Goal: Register for event/course: Register for event/course

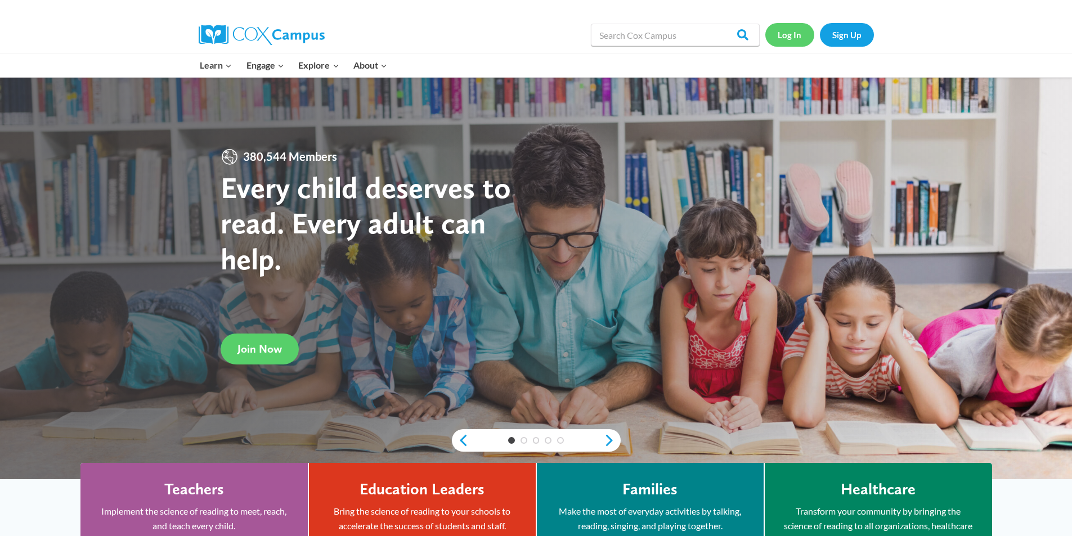
click at [802, 35] on link "Log In" at bounding box center [789, 34] width 49 height 23
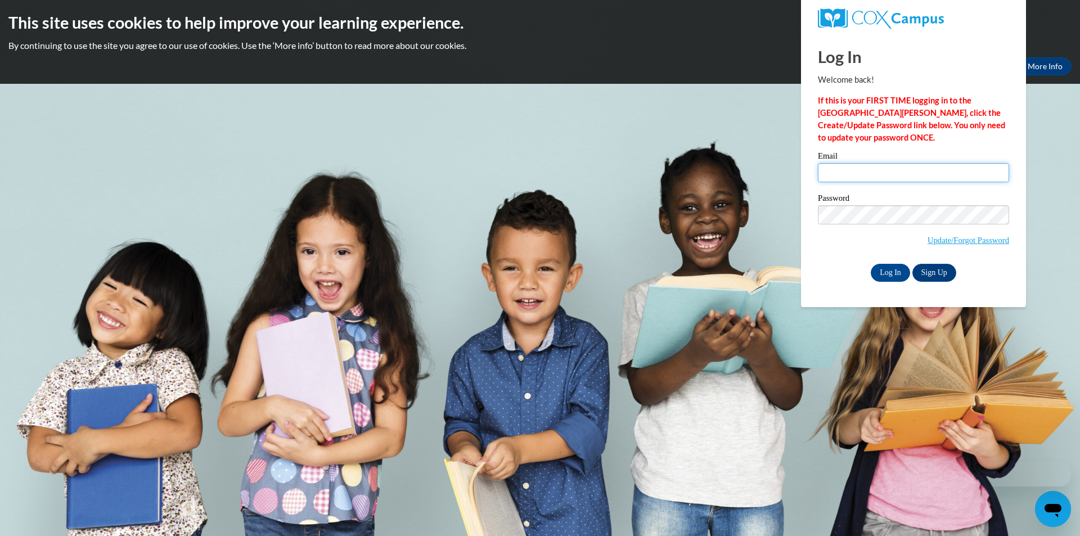
click at [869, 166] on input "Email" at bounding box center [913, 172] width 191 height 19
type input "[EMAIL_ADDRESS][DOMAIN_NAME]"
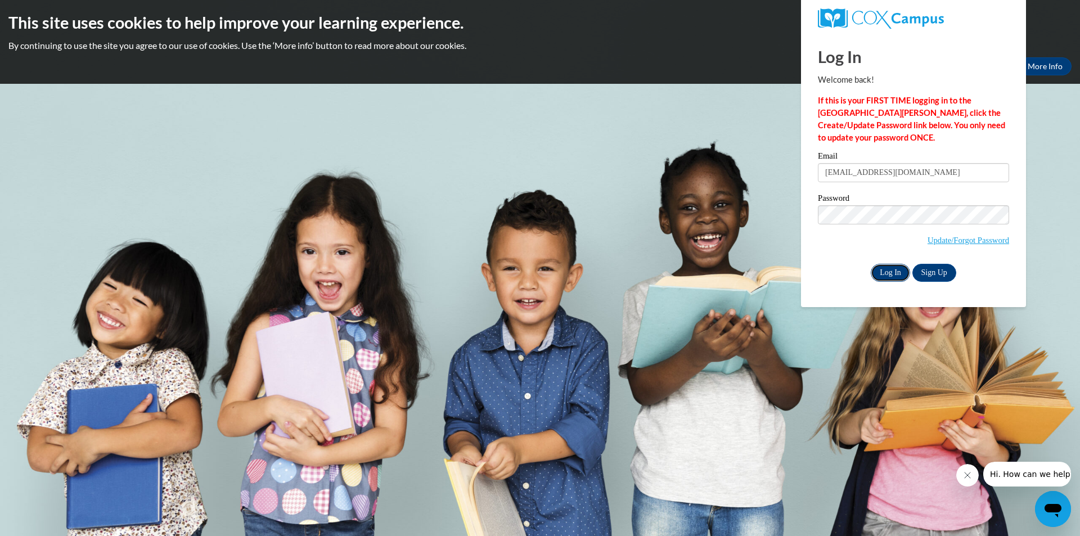
click at [902, 274] on input "Log In" at bounding box center [890, 273] width 39 height 18
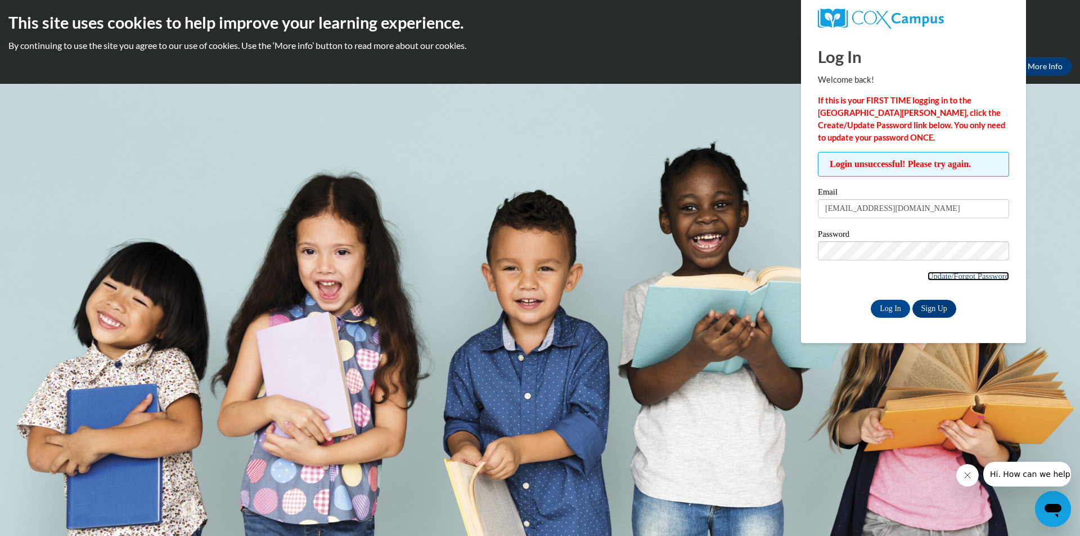
click at [951, 278] on link "Update/Forgot Password" at bounding box center [969, 276] width 82 height 9
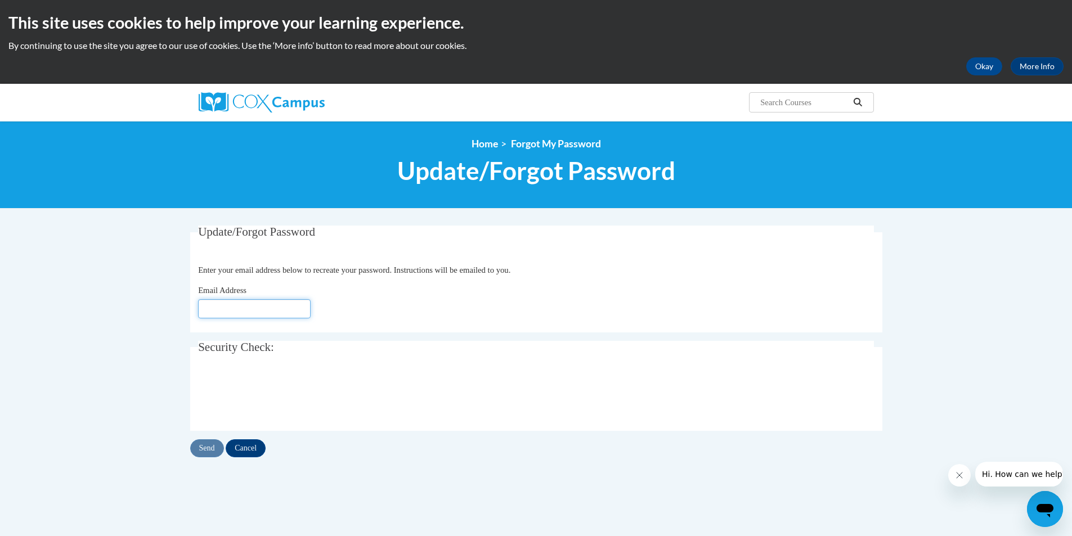
click at [277, 312] on input "Email Address" at bounding box center [254, 308] width 113 height 19
type input "[EMAIL_ADDRESS][DOMAIN_NAME]"
click at [217, 442] on input "Send" at bounding box center [207, 448] width 34 height 18
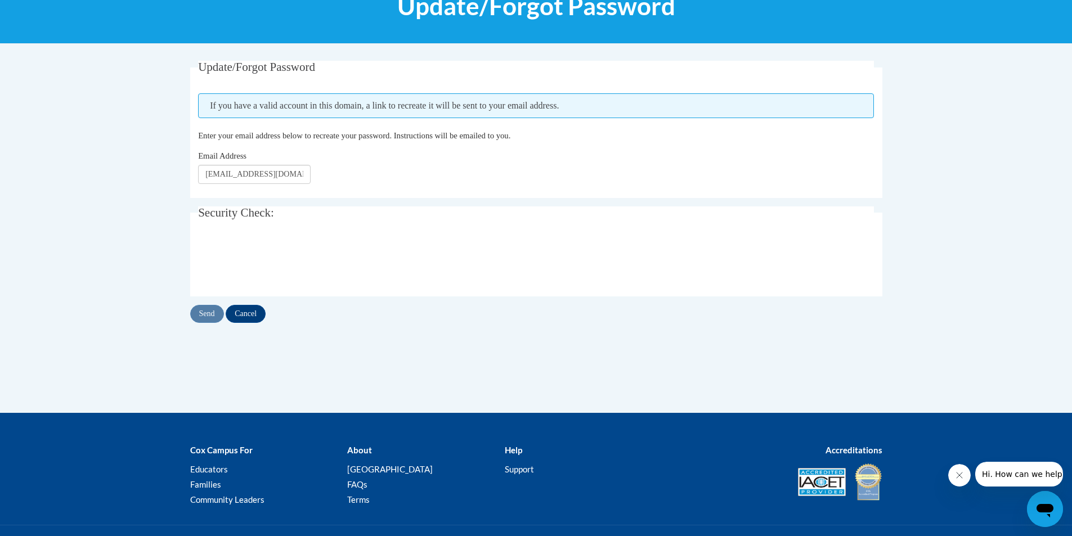
scroll to position [169, 0]
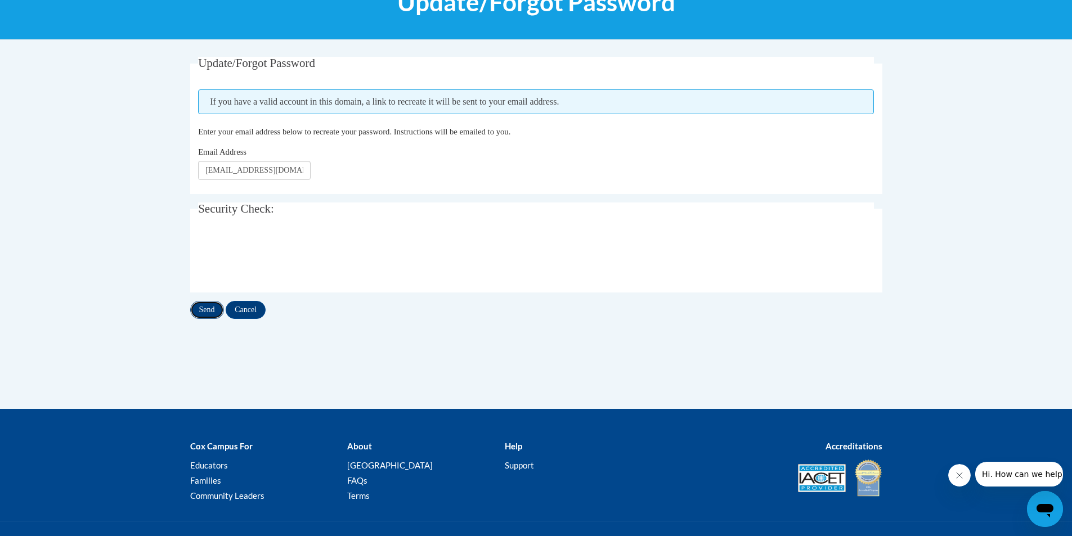
click at [208, 304] on input "Send" at bounding box center [207, 310] width 34 height 18
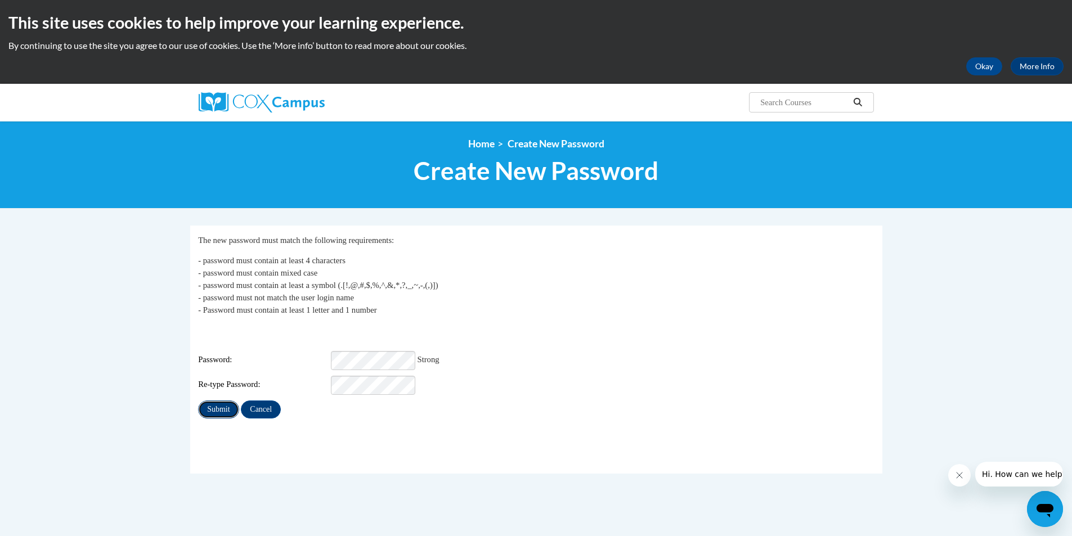
click at [221, 403] on input "Submit" at bounding box center [218, 410] width 41 height 18
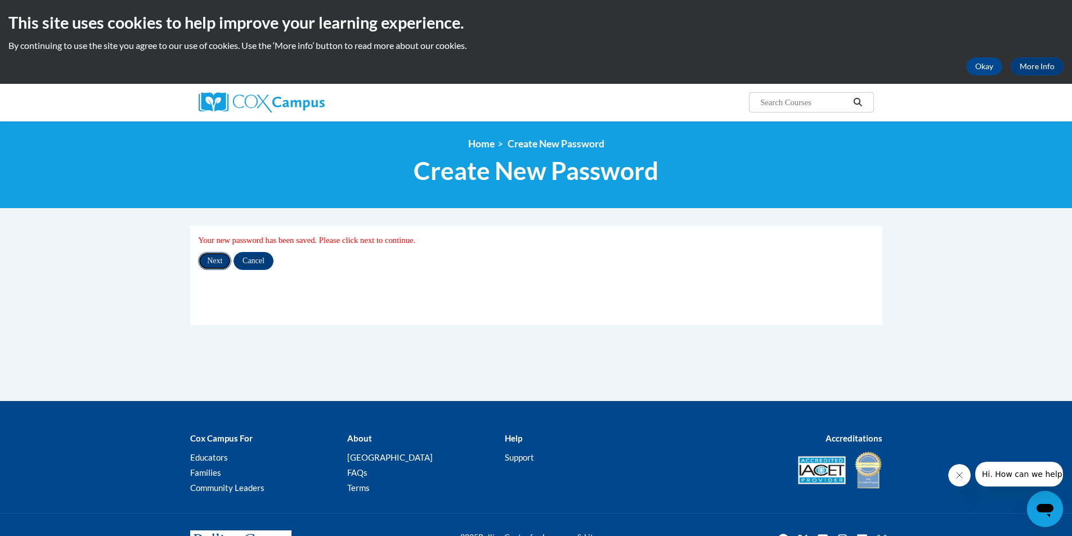
click at [218, 267] on input "Next" at bounding box center [214, 261] width 33 height 18
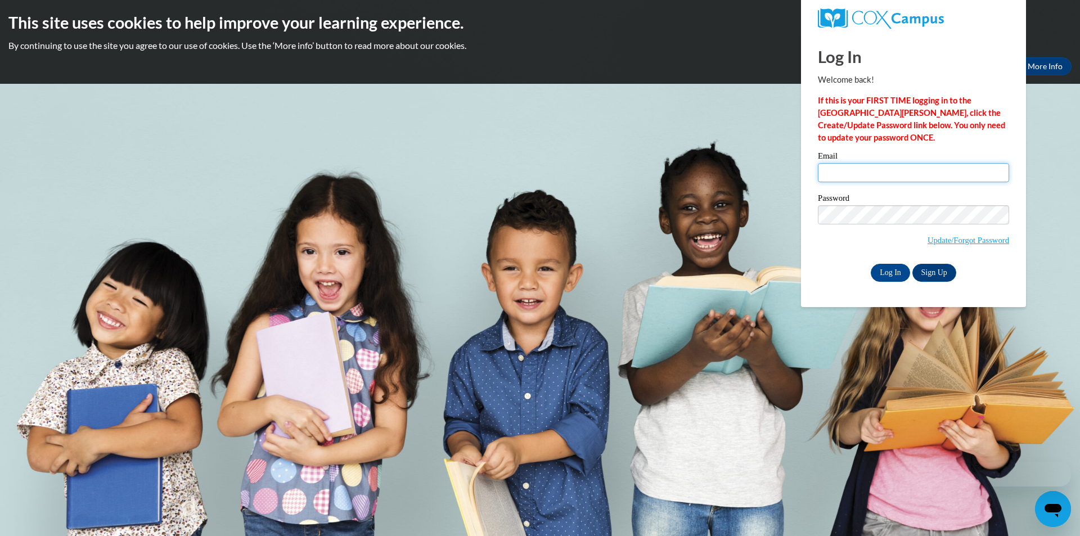
type input "[EMAIL_ADDRESS][DOMAIN_NAME]"
click at [921, 168] on input "[EMAIL_ADDRESS][DOMAIN_NAME]" at bounding box center [913, 172] width 191 height 19
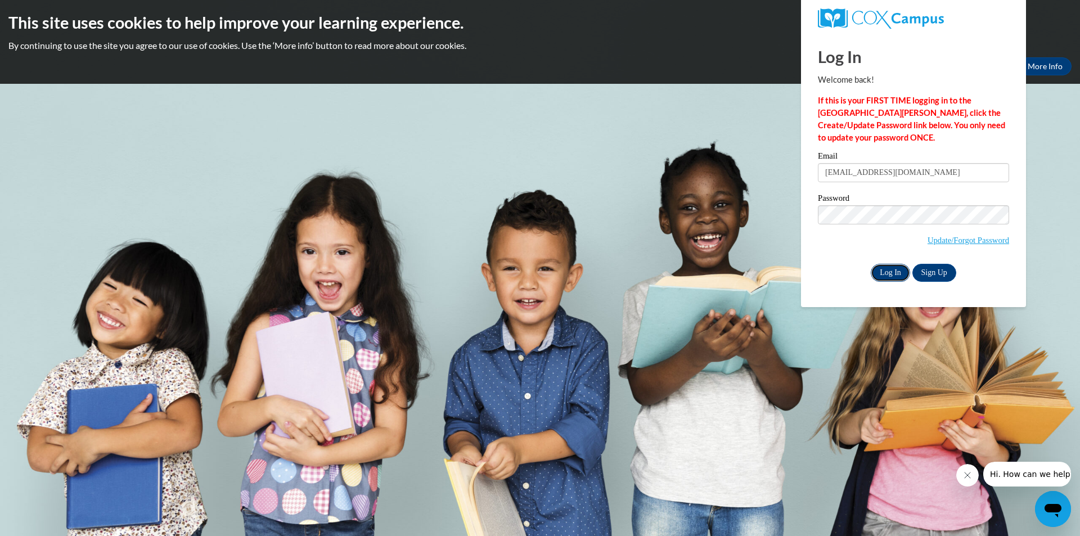
click at [898, 267] on input "Log In" at bounding box center [890, 273] width 39 height 18
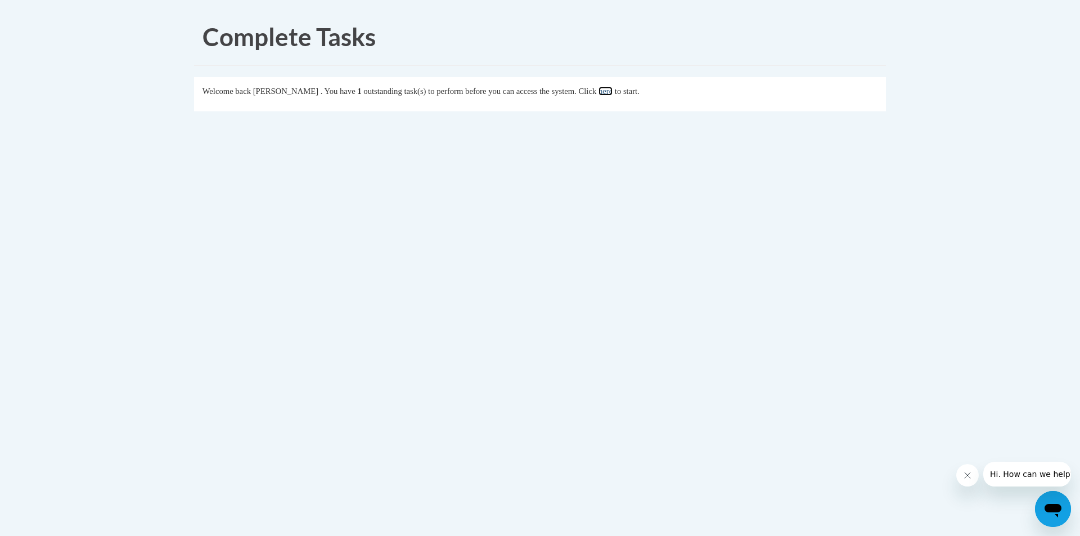
click at [613, 93] on link "here" at bounding box center [606, 91] width 14 height 9
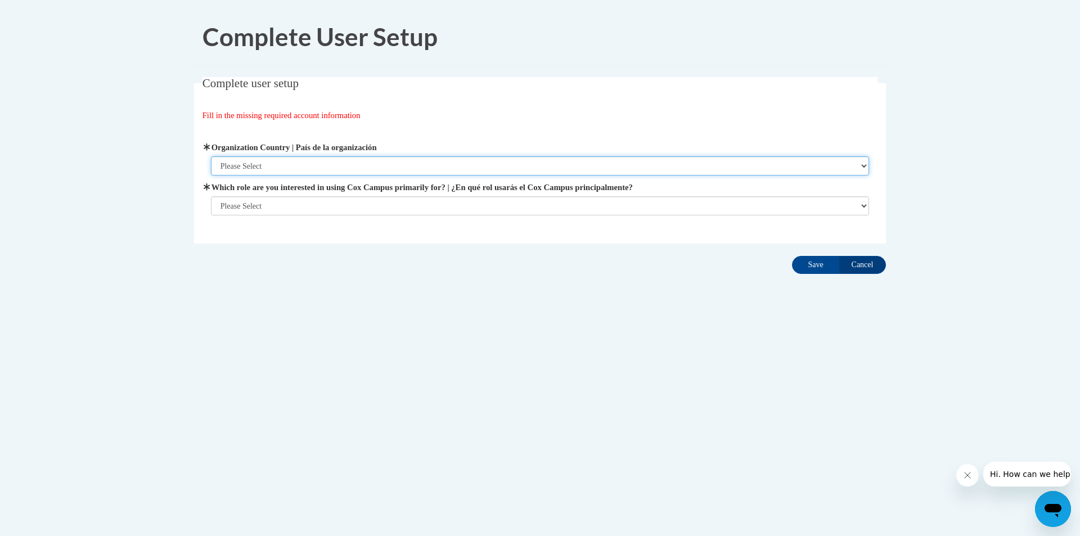
click at [308, 161] on select "Please Select [GEOGRAPHIC_DATA] | [GEOGRAPHIC_DATA] Outside of [GEOGRAPHIC_DATA…" at bounding box center [540, 165] width 659 height 19
select select "ad49bcad-a171-4b2e-b99c-48b446064914"
click at [211, 156] on select "Please Select [GEOGRAPHIC_DATA] | [GEOGRAPHIC_DATA] Outside of [GEOGRAPHIC_DATA…" at bounding box center [540, 165] width 659 height 19
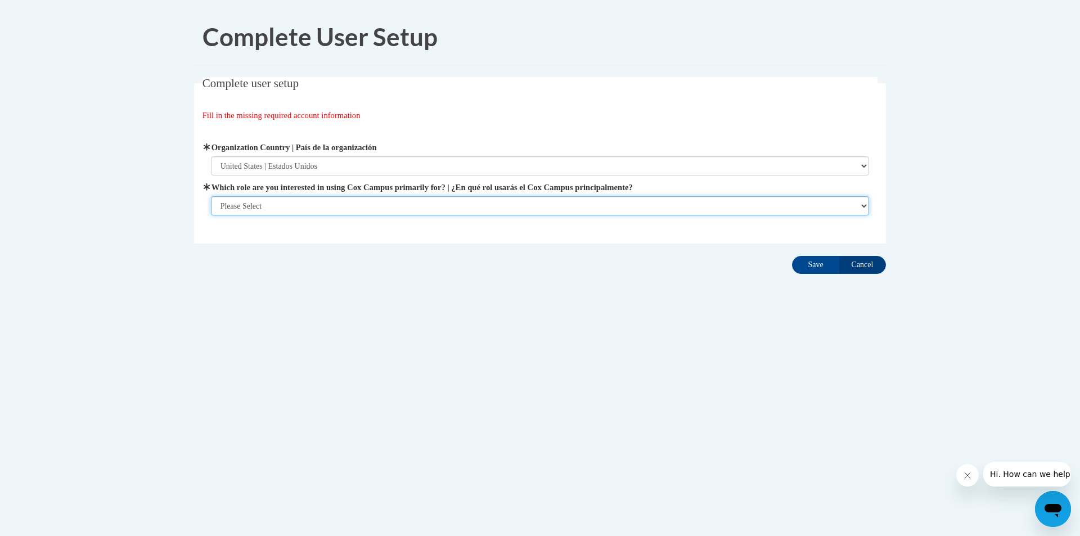
click at [313, 206] on select "Please Select College/University | Colegio/Universidad Community/Nonprofit Part…" at bounding box center [540, 205] width 659 height 19
select select "5a18ea06-2b54-4451-96f2-d152daf9eac5"
click at [211, 215] on select "Please Select College/University | Colegio/Universidad Community/Nonprofit Part…" at bounding box center [540, 205] width 659 height 19
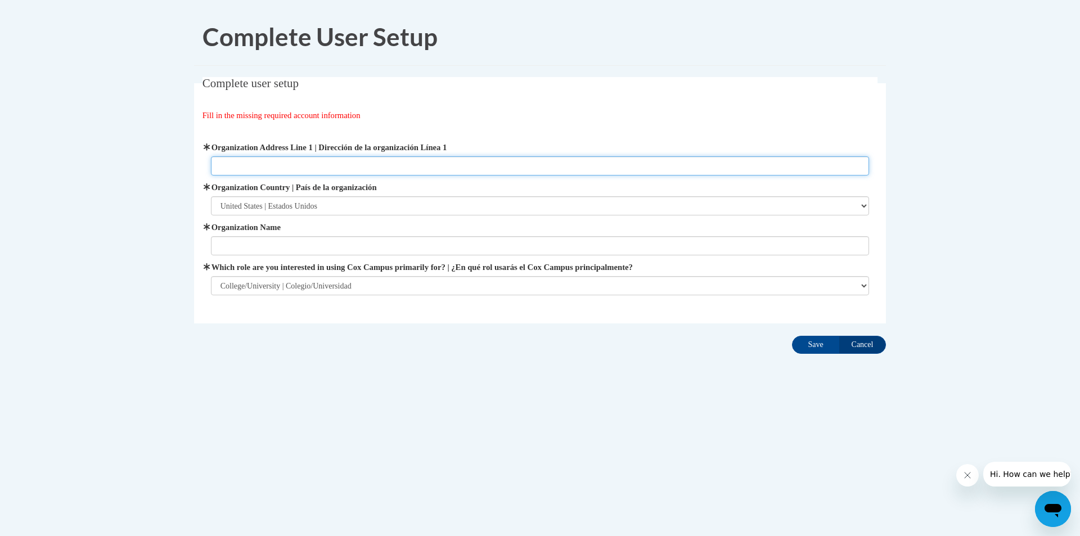
click at [280, 169] on input "Organization Address Line 1 | Dirección de la organización Línea 1" at bounding box center [540, 165] width 659 height 19
type input "G"
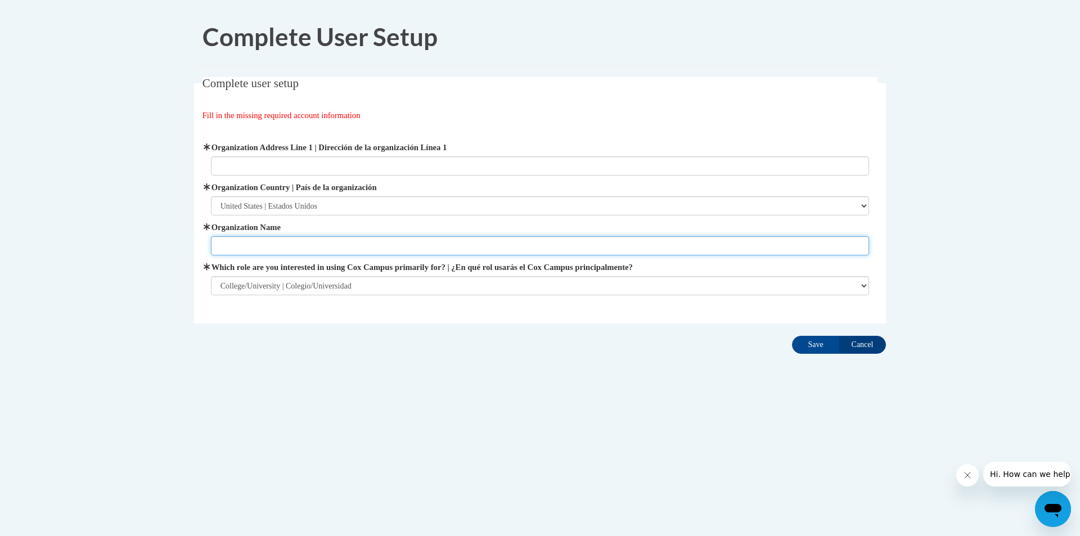
click at [283, 244] on input "Organization Name" at bounding box center [540, 245] width 659 height 19
type input "[US_STATE][GEOGRAPHIC_DATA]"
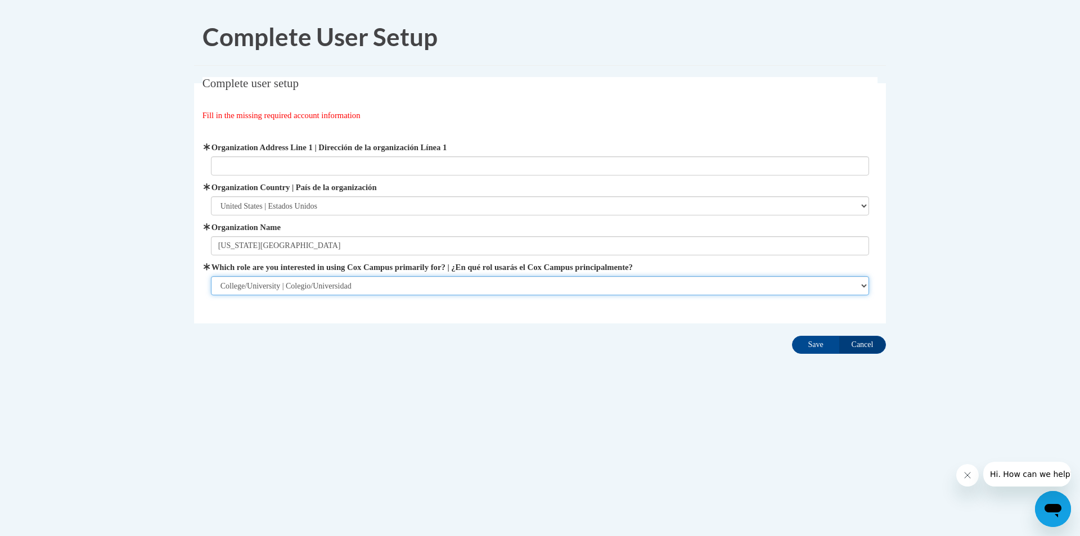
click at [339, 284] on select "Please Select College/University | Colegio/Universidad Community/Nonprofit Part…" at bounding box center [540, 285] width 659 height 19
click at [211, 276] on select "Please Select College/University | Colegio/Universidad Community/Nonprofit Part…" at bounding box center [540, 285] width 659 height 19
click at [279, 291] on select "Please Select College/University | Colegio/Universidad Community/Nonprofit Part…" at bounding box center [540, 285] width 659 height 19
select select "5a18ea06-2b54-4451-96f2-d152daf9eac5"
click at [211, 276] on select "Please Select College/University | Colegio/Universidad Community/Nonprofit Part…" at bounding box center [540, 285] width 659 height 19
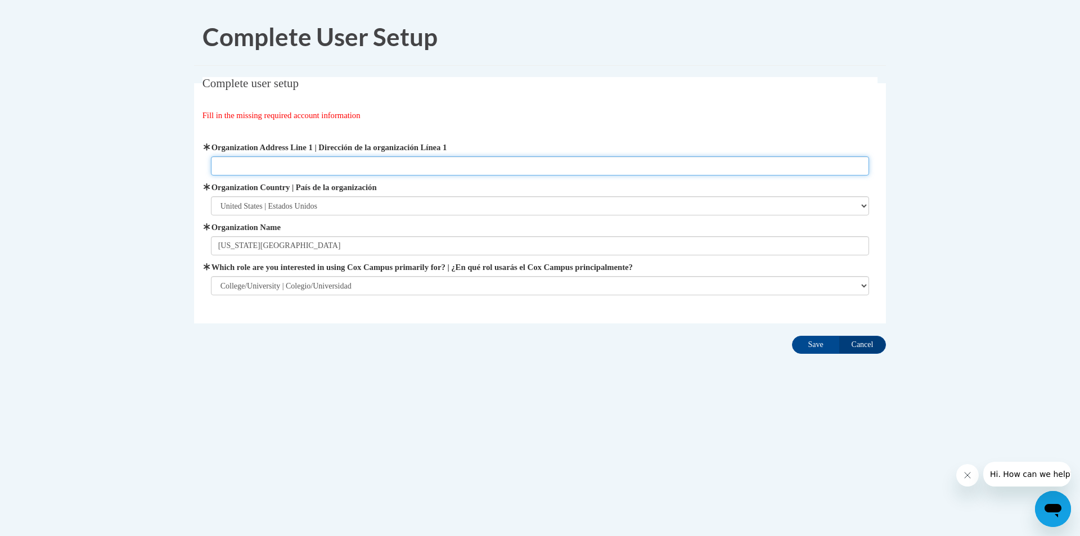
click at [276, 170] on input "Organization Address Line 1 | Dirección de la organización Línea 1" at bounding box center [540, 165] width 659 height 19
paste input "[STREET_ADDRESS][PERSON_NAME]"
type input "[STREET_ADDRESS][PERSON_NAME]"
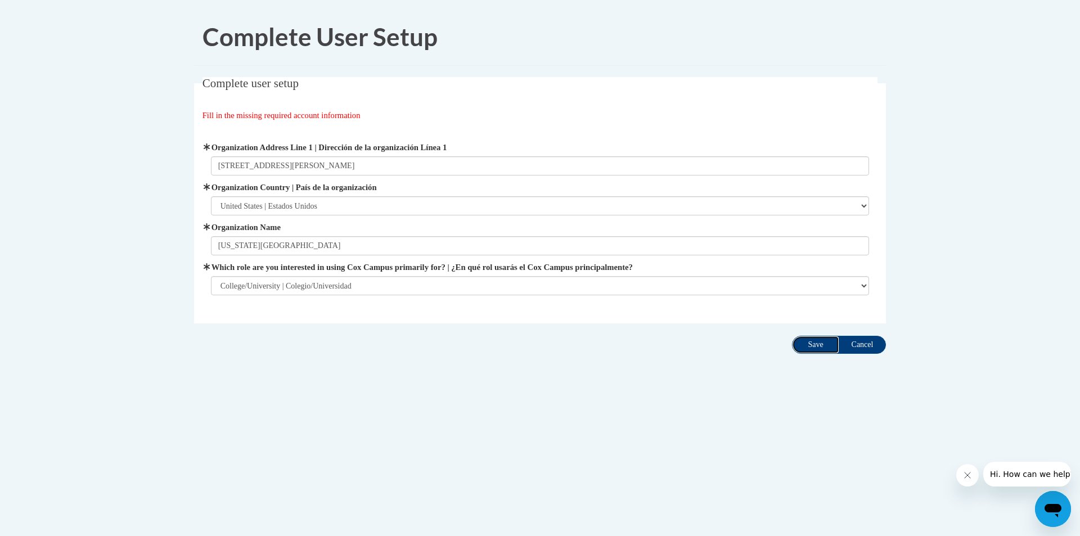
click at [816, 341] on input "Save" at bounding box center [815, 345] width 47 height 18
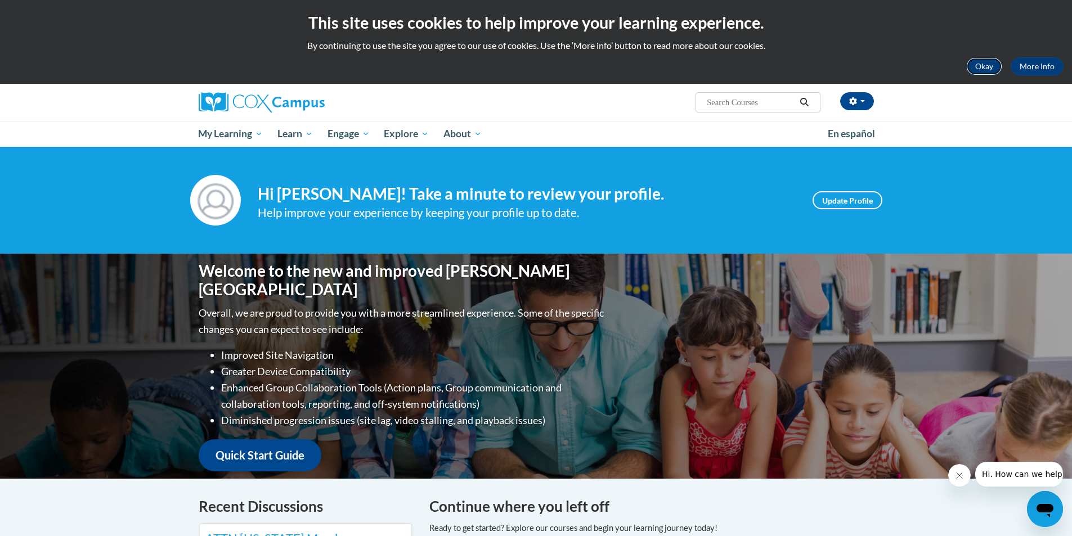
click at [979, 65] on button "Okay" at bounding box center [984, 66] width 36 height 18
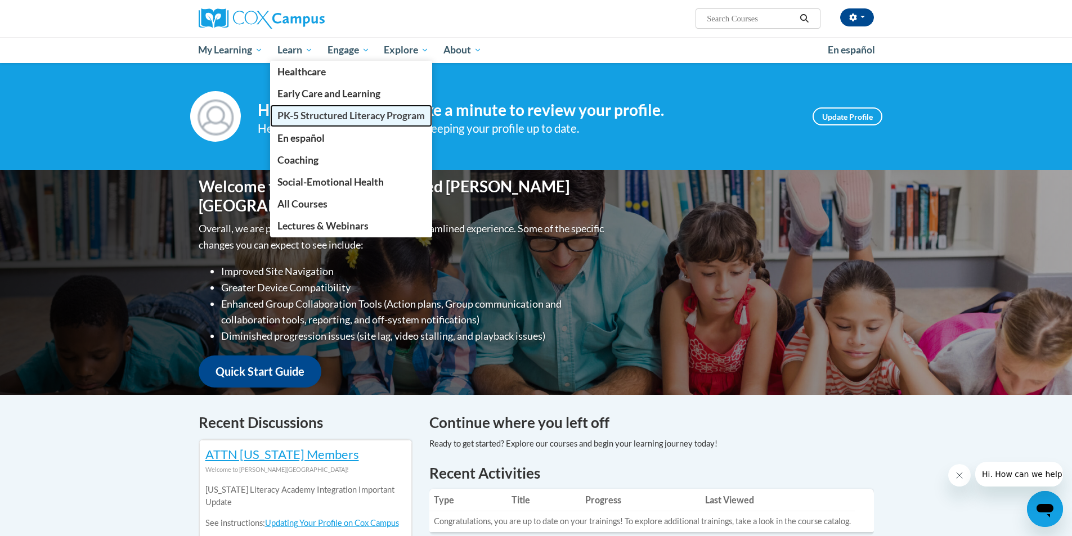
click at [323, 114] on span "PK-5 Structured Literacy Program" at bounding box center [350, 116] width 147 height 12
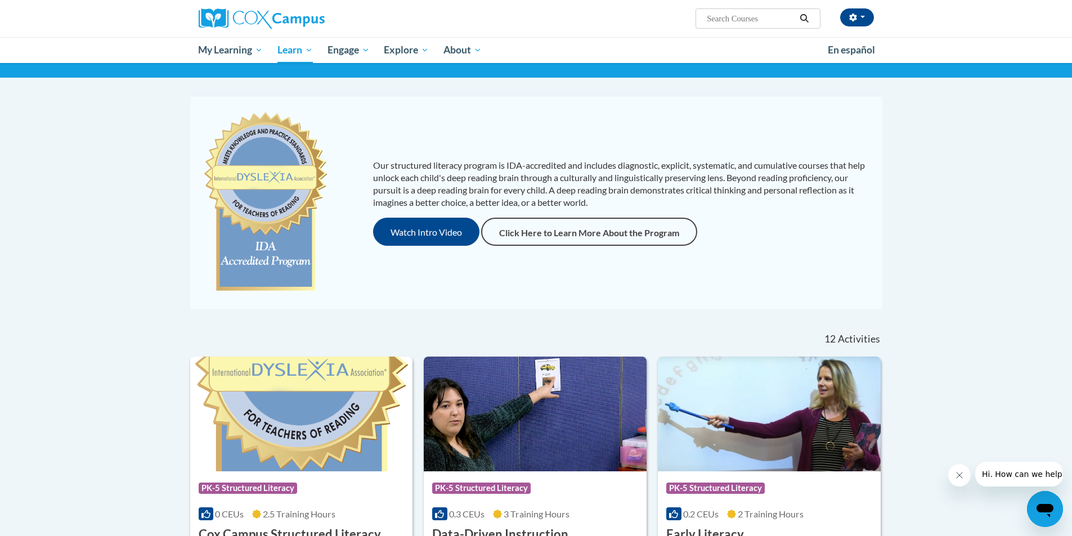
scroll to position [169, 0]
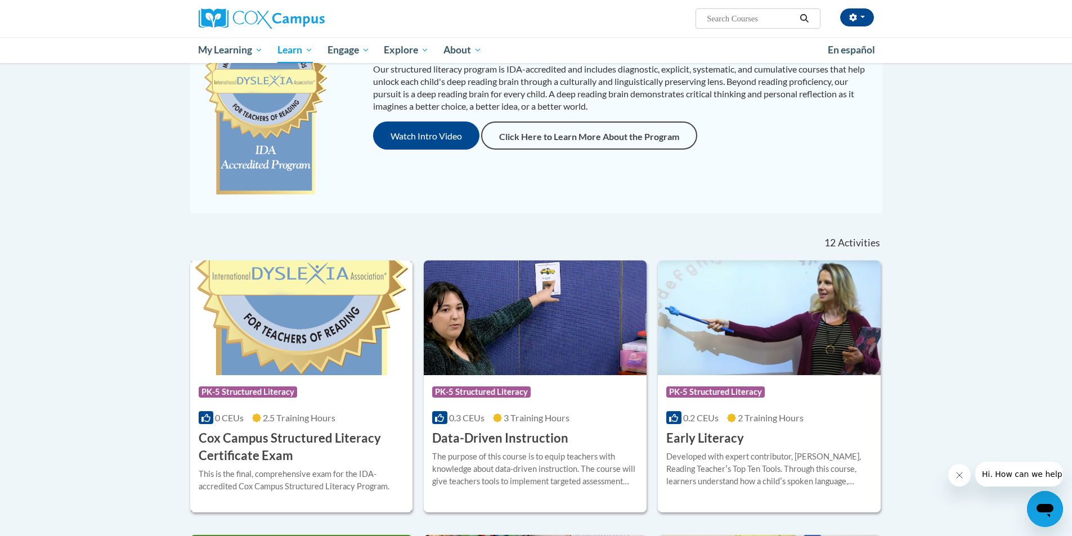
click at [312, 389] on div "Course Category: PK-5 Structured Literacy" at bounding box center [302, 393] width 206 height 25
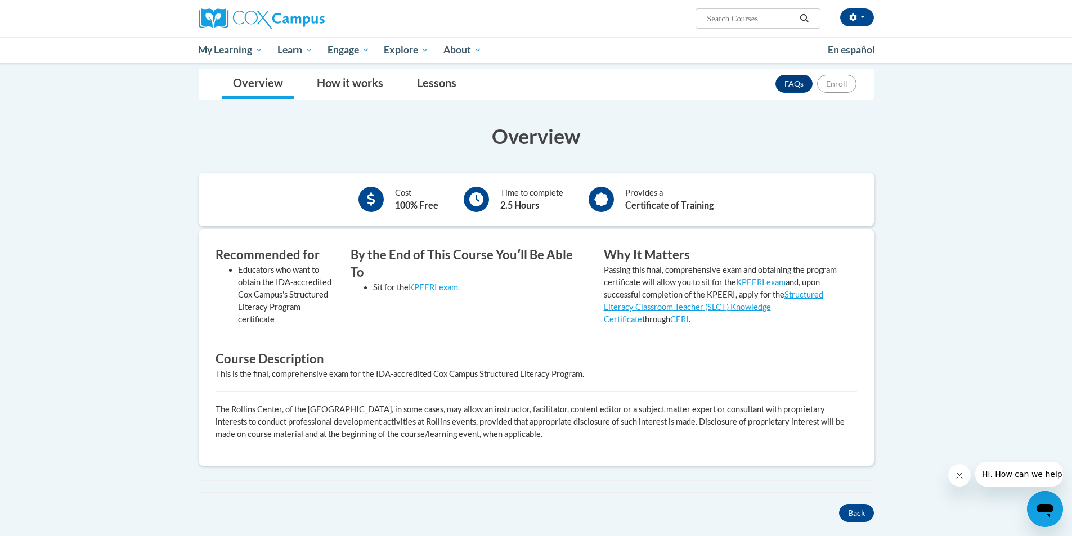
scroll to position [169, 0]
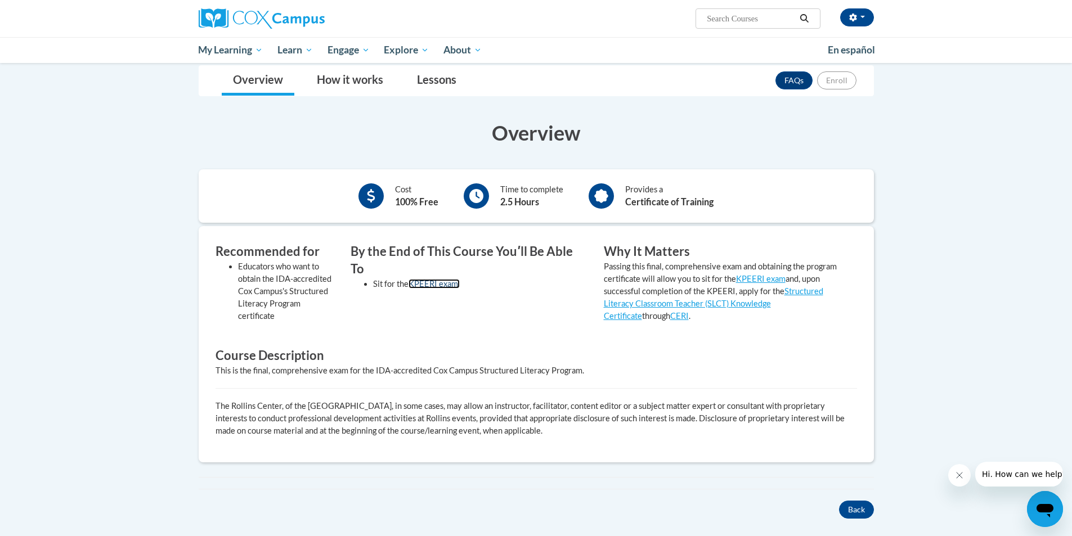
click at [422, 279] on link "KPEERI exam." at bounding box center [433, 284] width 51 height 10
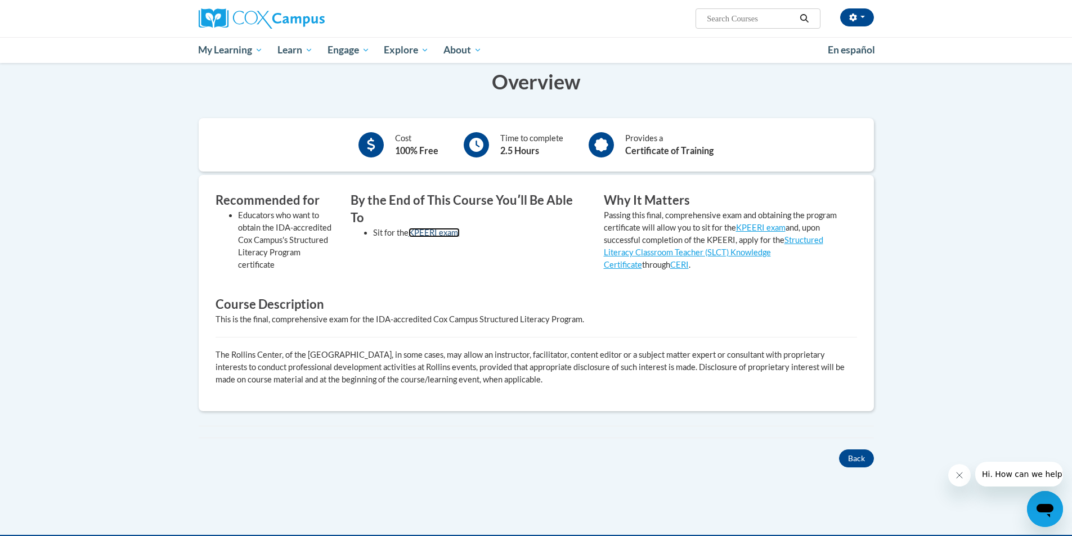
scroll to position [338, 0]
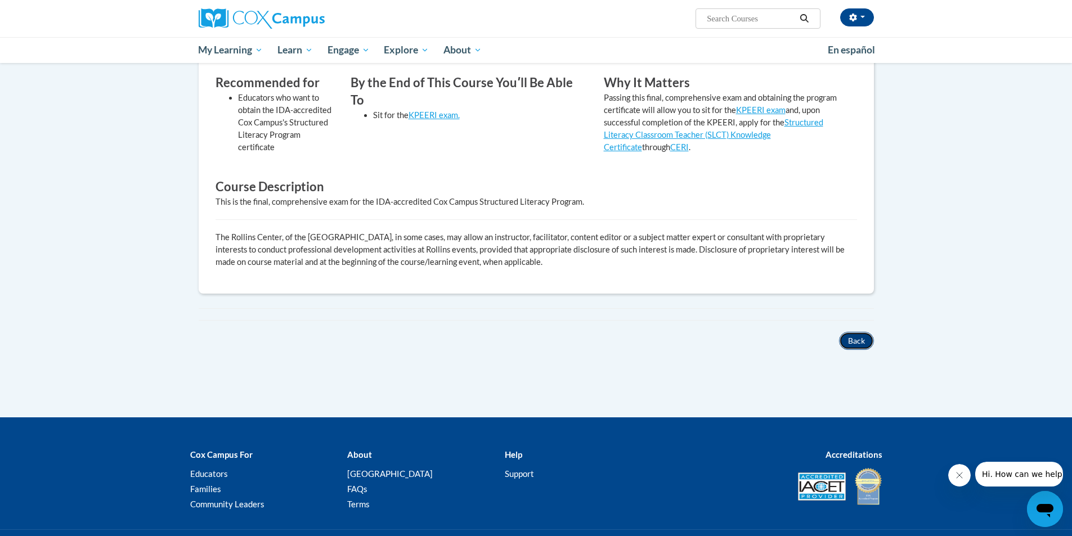
click at [853, 344] on button "Back" at bounding box center [856, 341] width 35 height 18
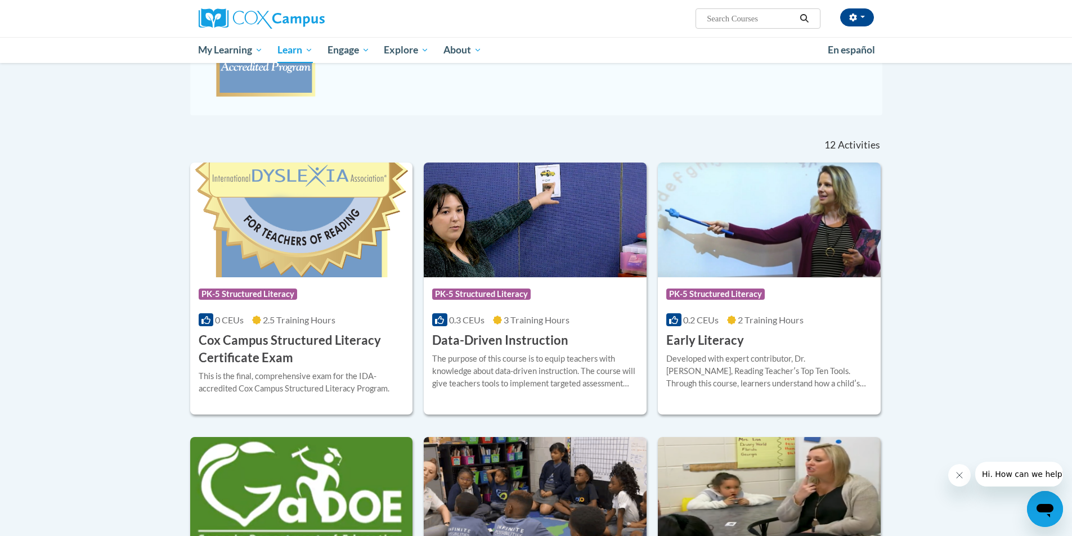
scroll to position [281, 0]
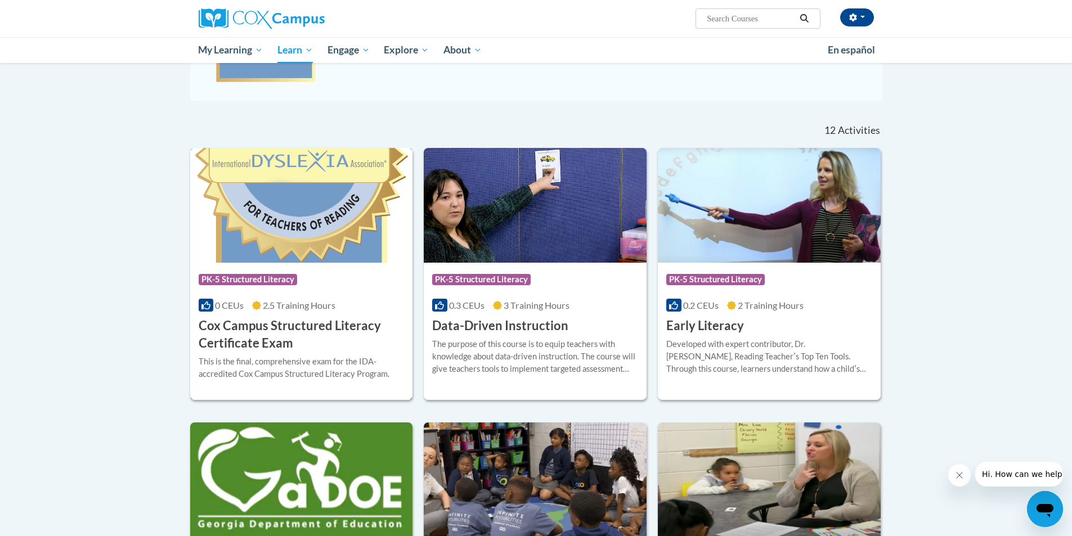
click at [285, 321] on h3 "Cox Campus Structured Literacy Certificate Exam" at bounding box center [302, 334] width 206 height 35
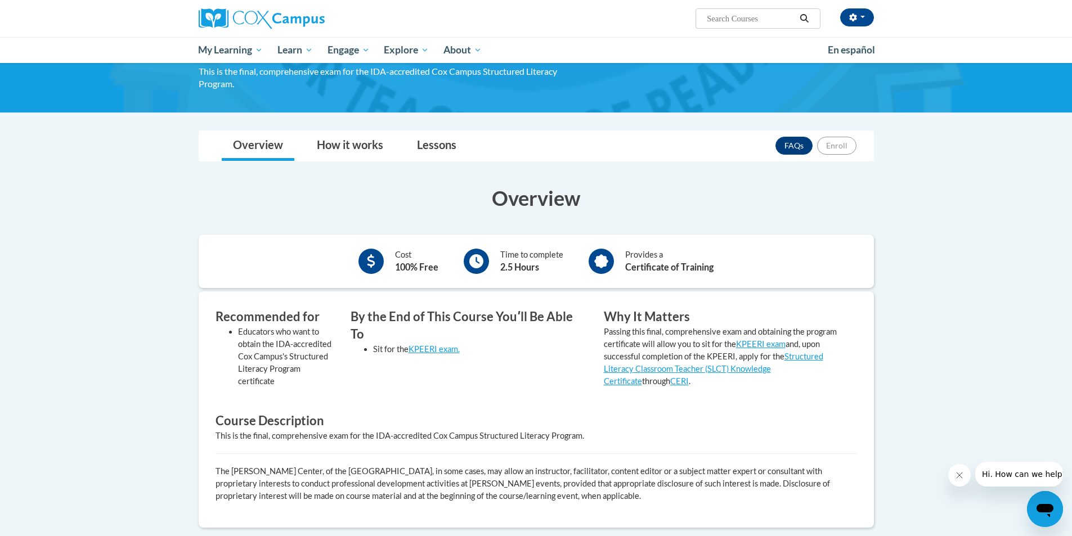
scroll to position [113, 0]
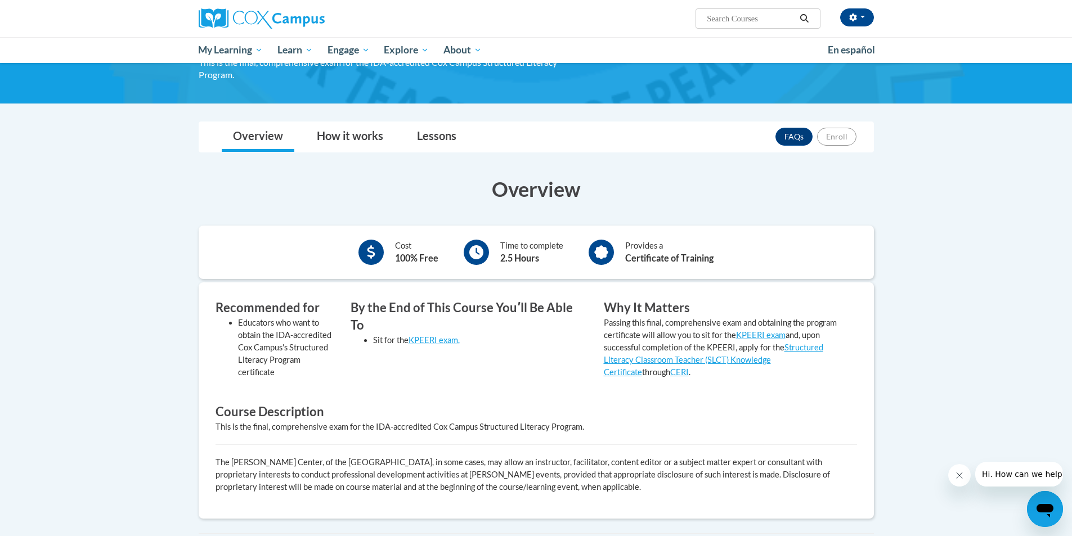
click at [397, 255] on b "100% Free" at bounding box center [416, 258] width 43 height 11
click at [546, 195] on h3 "Overview" at bounding box center [536, 189] width 675 height 28
click at [447, 134] on link "Lessons" at bounding box center [437, 137] width 62 height 30
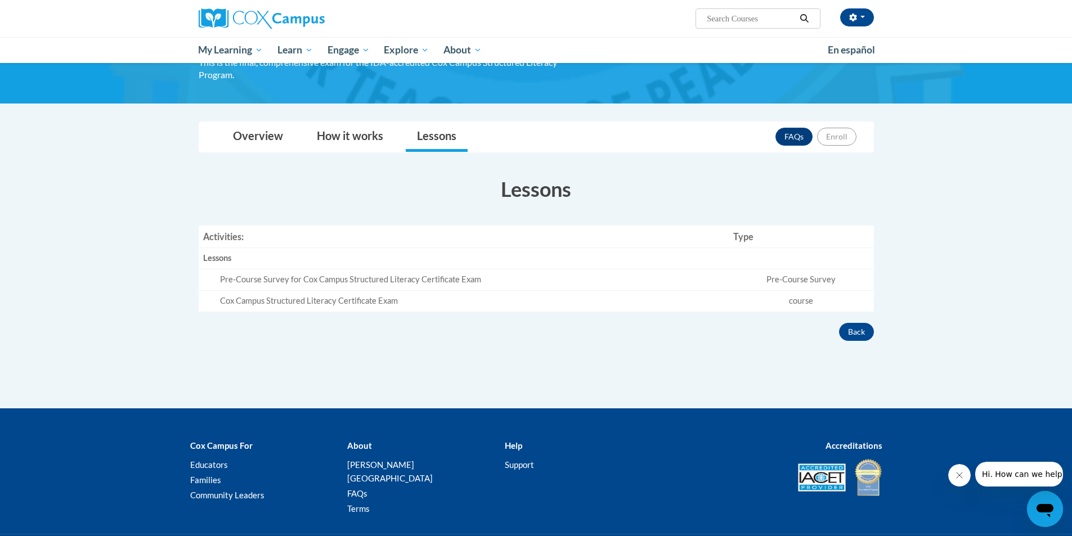
click at [381, 273] on td "Pre-Course Survey for Cox Campus Structured Literacy Certificate Exam" at bounding box center [464, 279] width 530 height 21
click at [374, 280] on div "Pre-Course Survey for Cox Campus Structured Literacy Certificate Exam" at bounding box center [472, 280] width 505 height 12
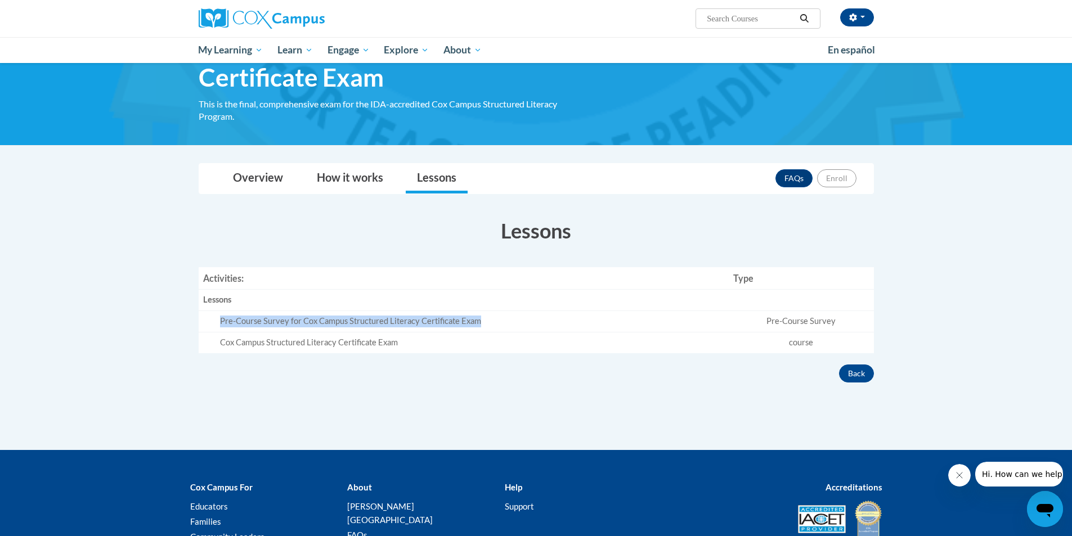
scroll to position [0, 0]
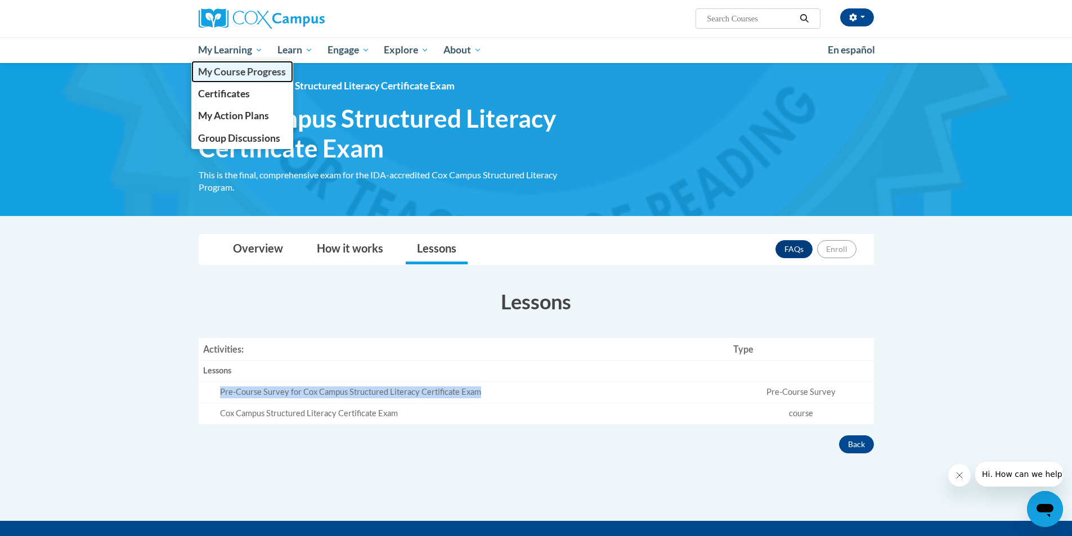
click at [221, 65] on link "My Course Progress" at bounding box center [242, 72] width 102 height 22
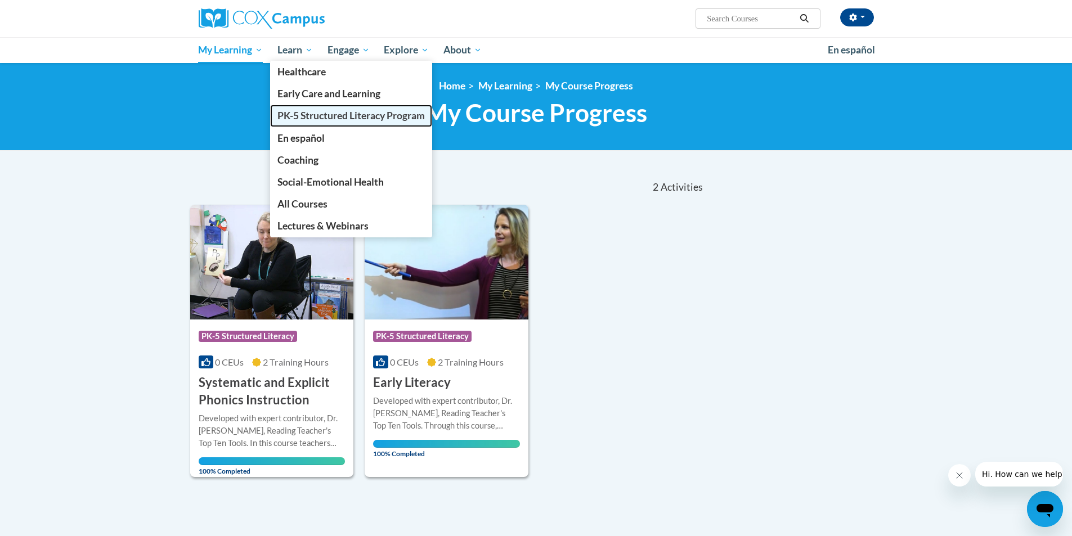
click at [312, 118] on span "PK-5 Structured Literacy Program" at bounding box center [350, 116] width 147 height 12
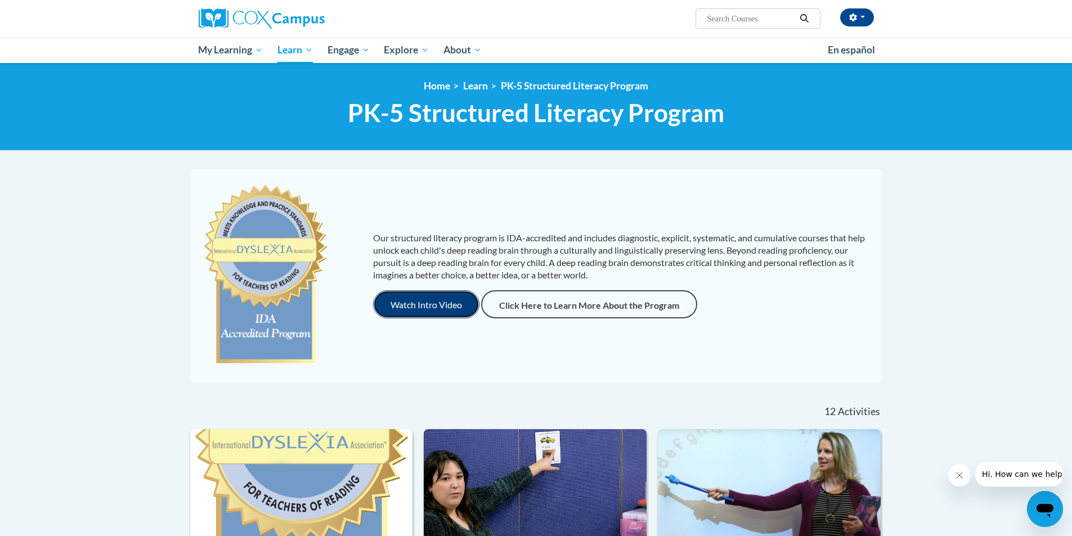
click at [450, 299] on button "Watch Intro Video" at bounding box center [426, 304] width 106 height 28
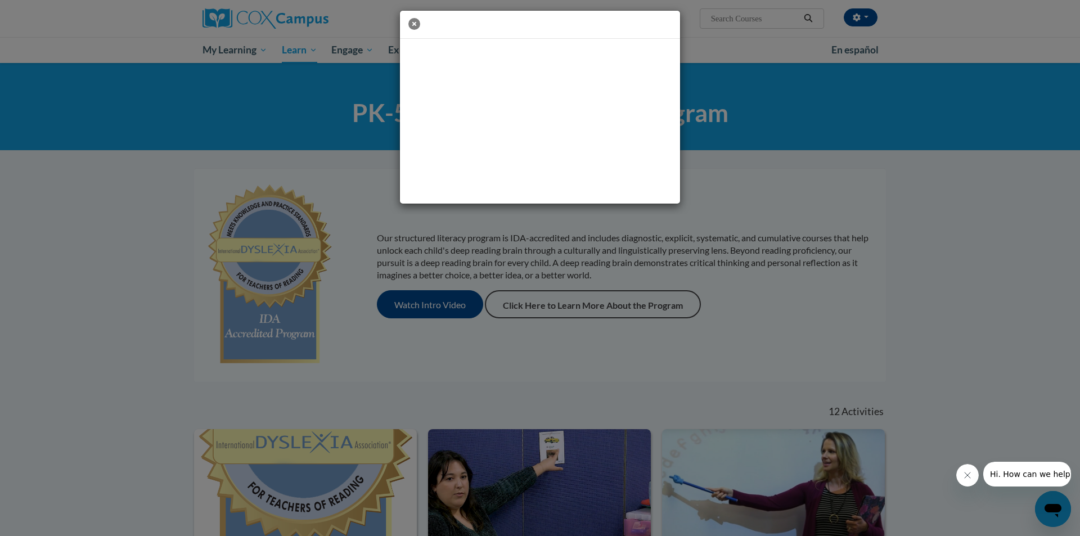
click at [412, 21] on icon "button" at bounding box center [414, 24] width 12 height 12
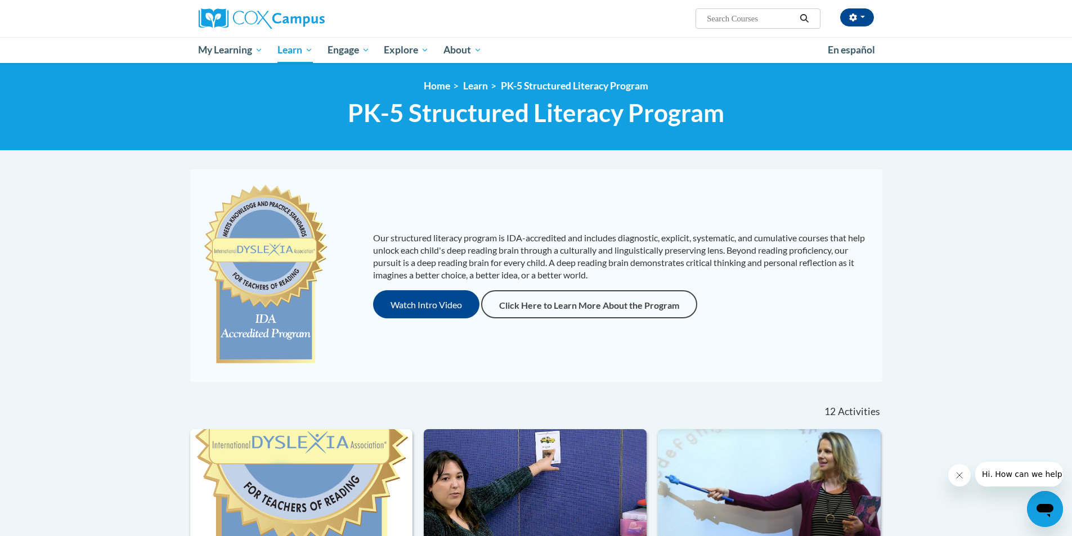
click at [295, 267] on img at bounding box center [265, 274] width 129 height 191
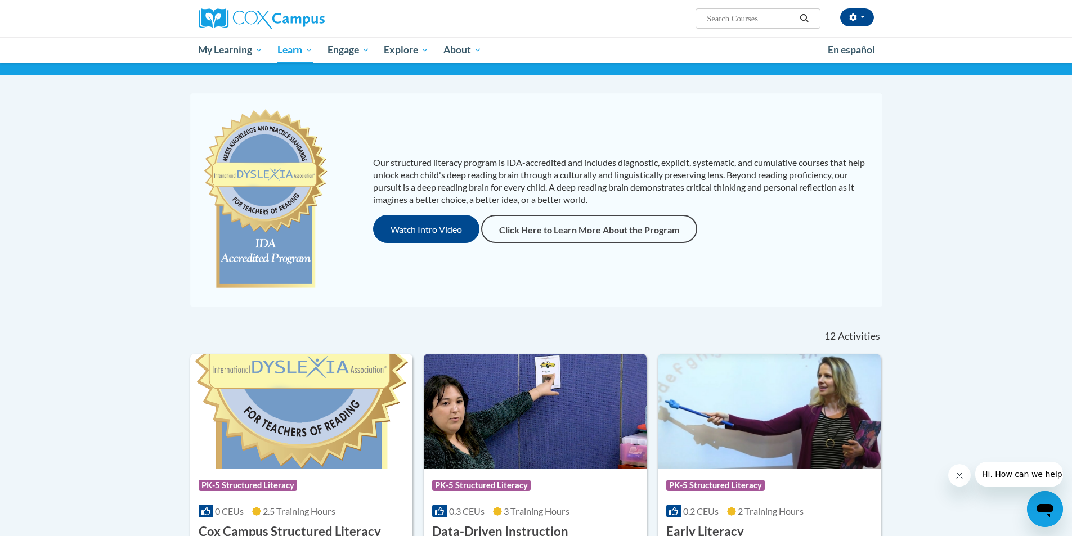
scroll to position [225, 0]
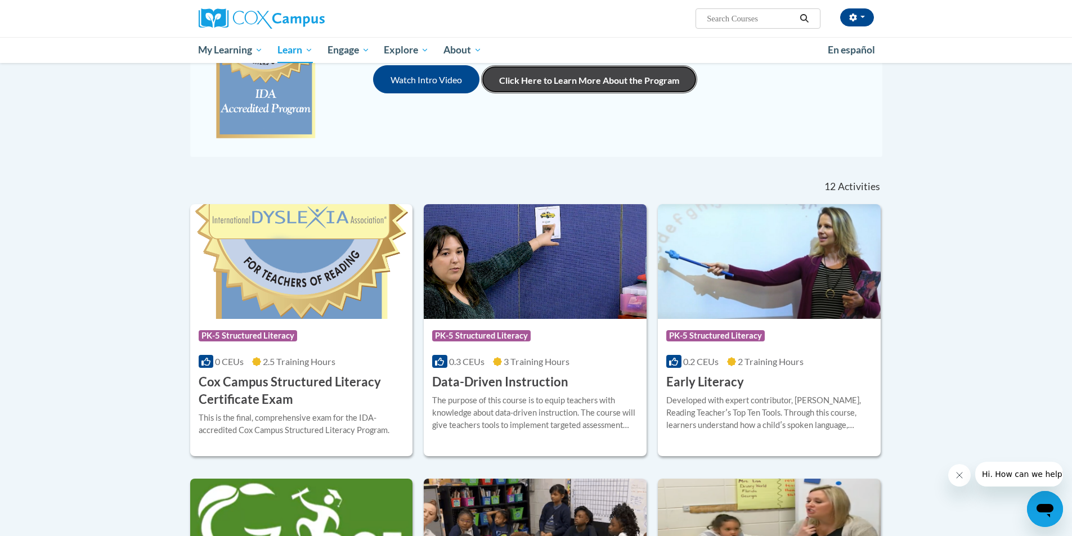
click at [551, 86] on link "Click Here to Learn More About the Program" at bounding box center [589, 79] width 216 height 28
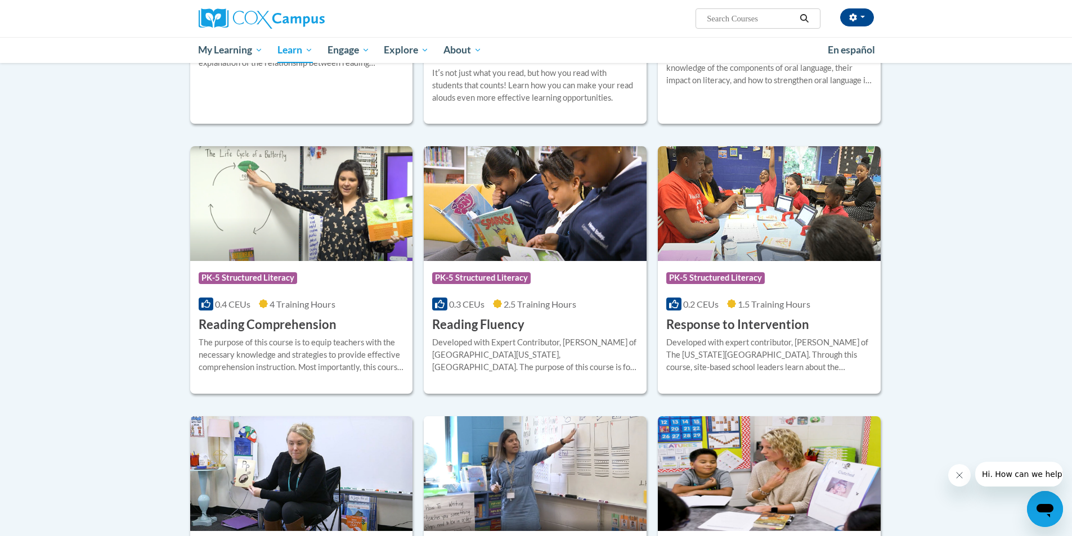
scroll to position [698, 0]
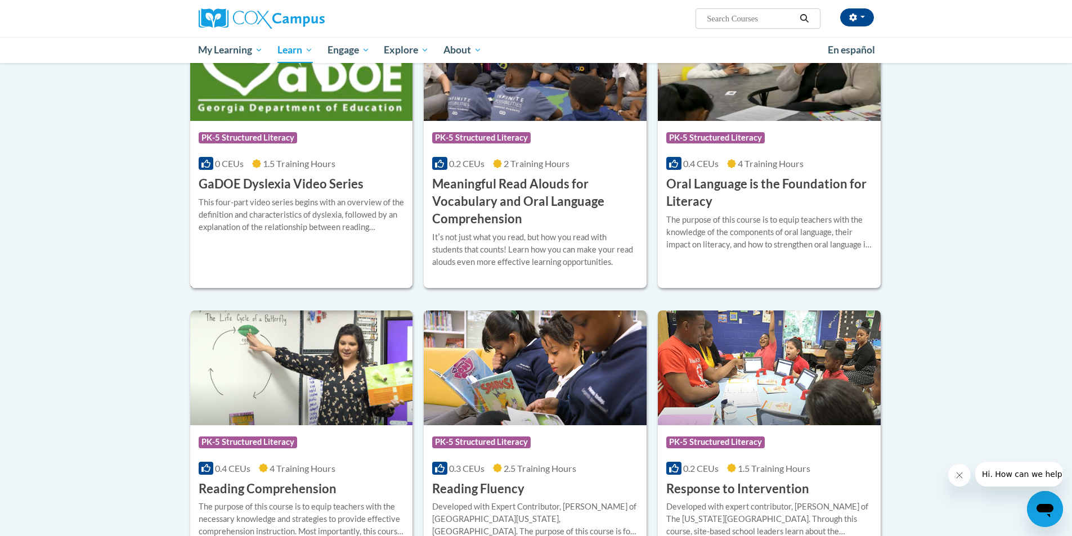
click at [271, 168] on span "1.5 Training Hours" at bounding box center [299, 163] width 73 height 11
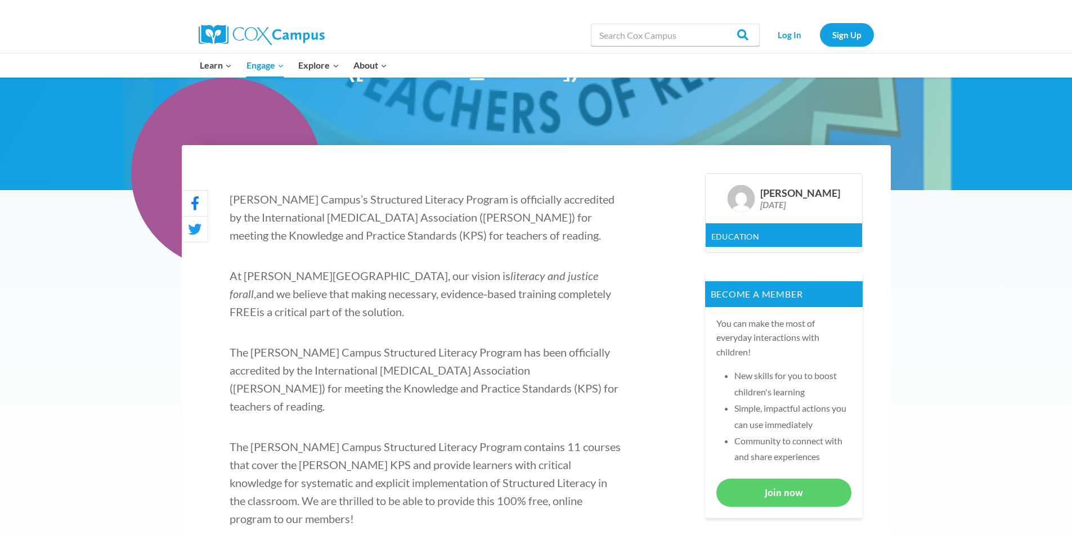
scroll to position [281, 0]
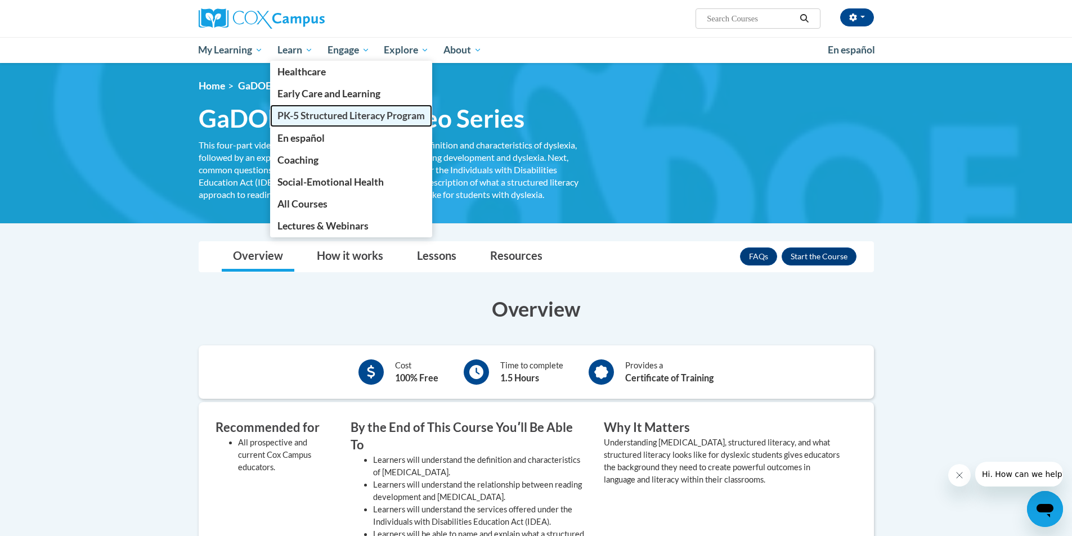
click at [301, 123] on link "PK-5 Structured Literacy Program" at bounding box center [351, 116] width 162 height 22
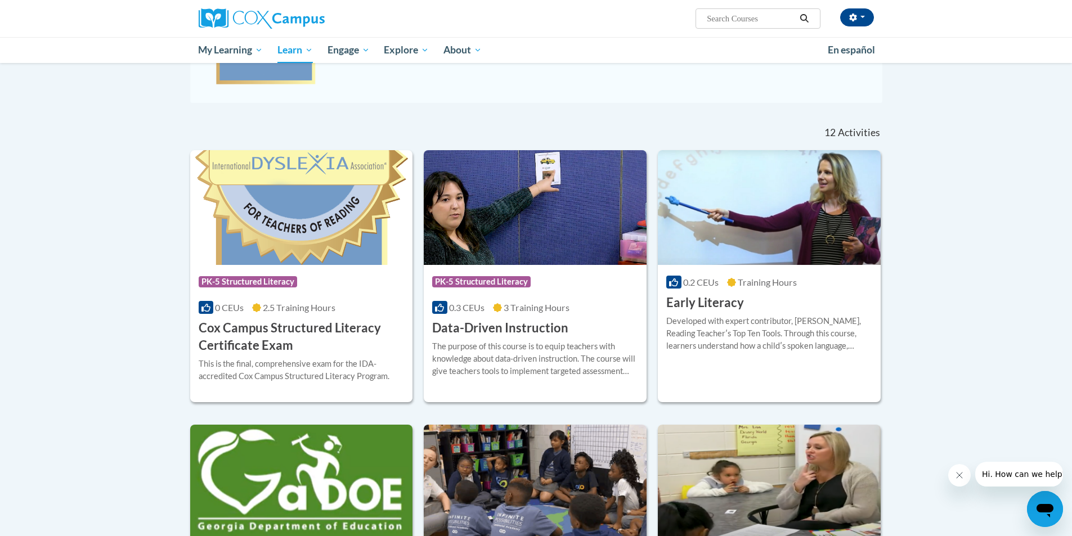
scroll to position [281, 0]
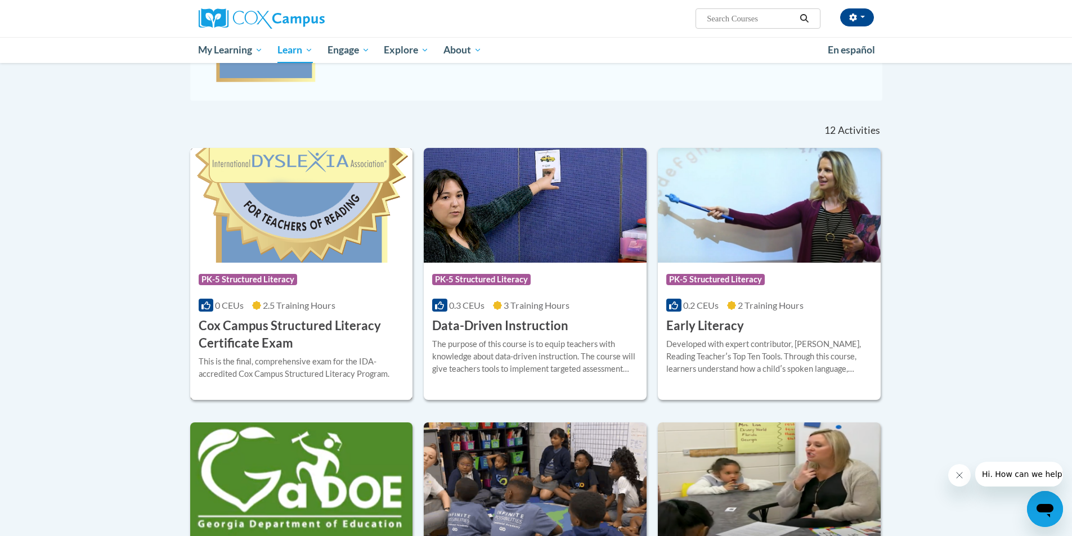
click at [357, 259] on img at bounding box center [301, 205] width 223 height 115
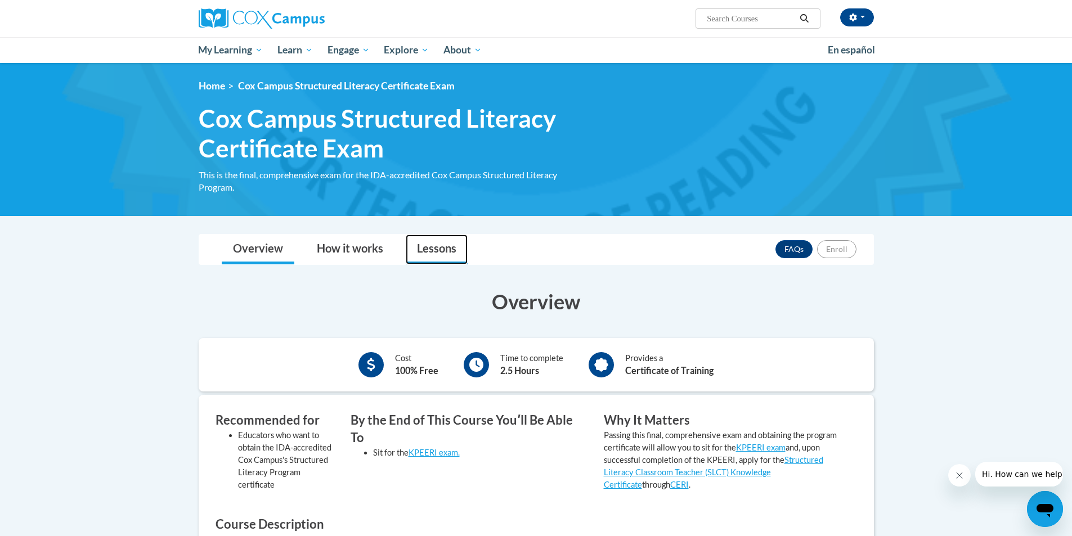
click at [448, 255] on link "Lessons" at bounding box center [437, 250] width 62 height 30
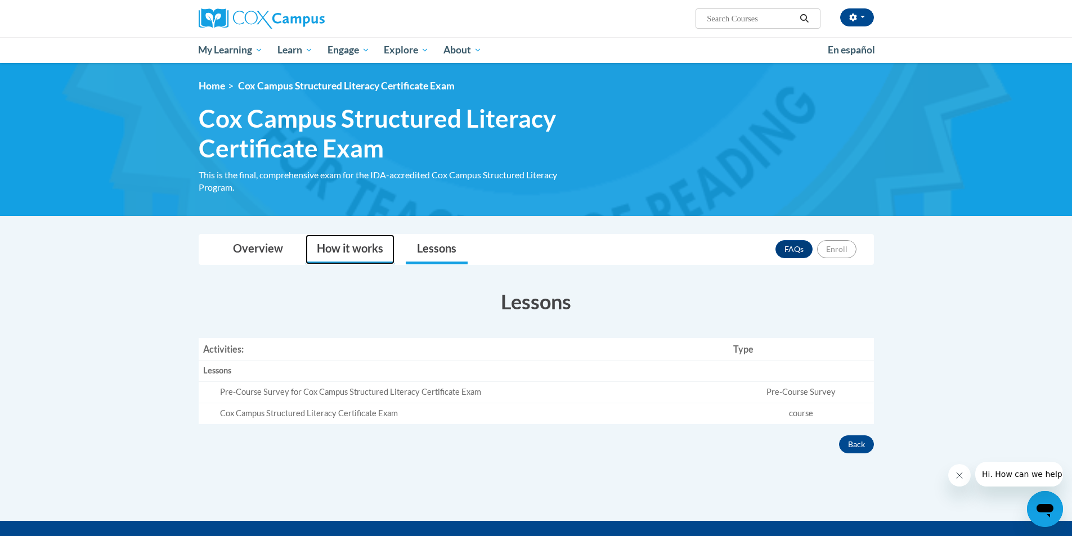
click at [372, 248] on link "How it works" at bounding box center [349, 250] width 89 height 30
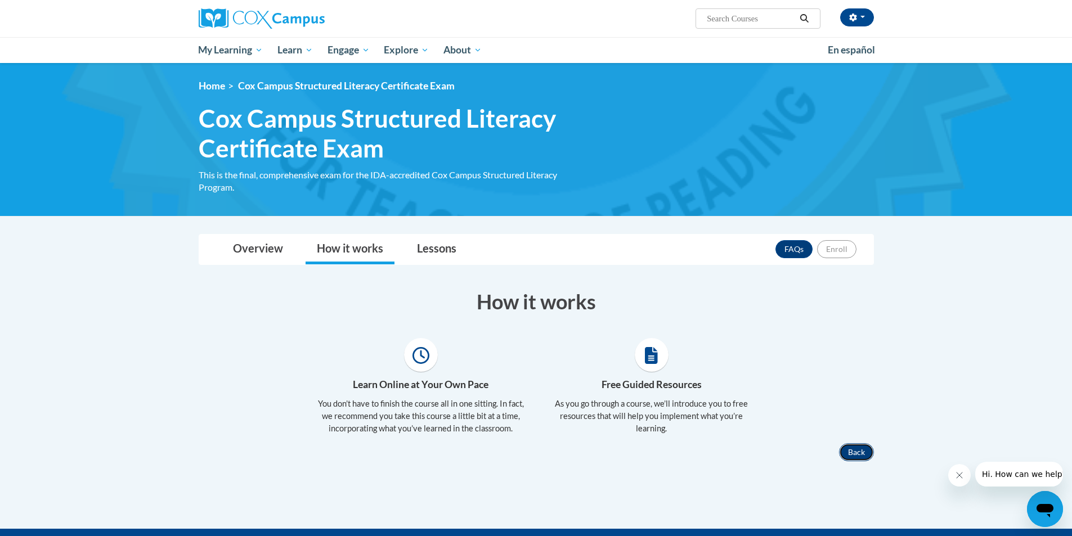
click at [859, 448] on button "Back" at bounding box center [856, 452] width 35 height 18
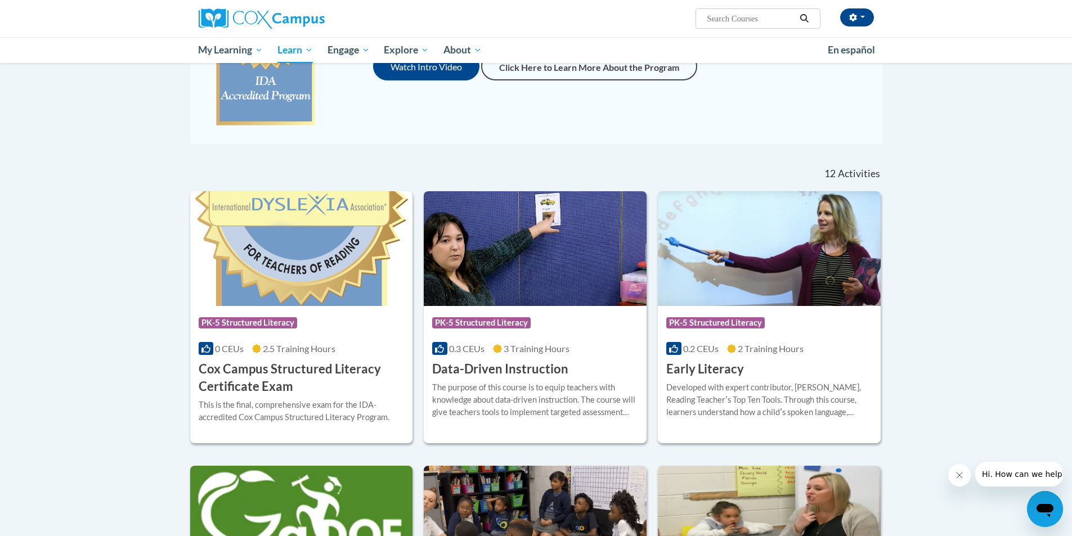
scroll to position [195, 0]
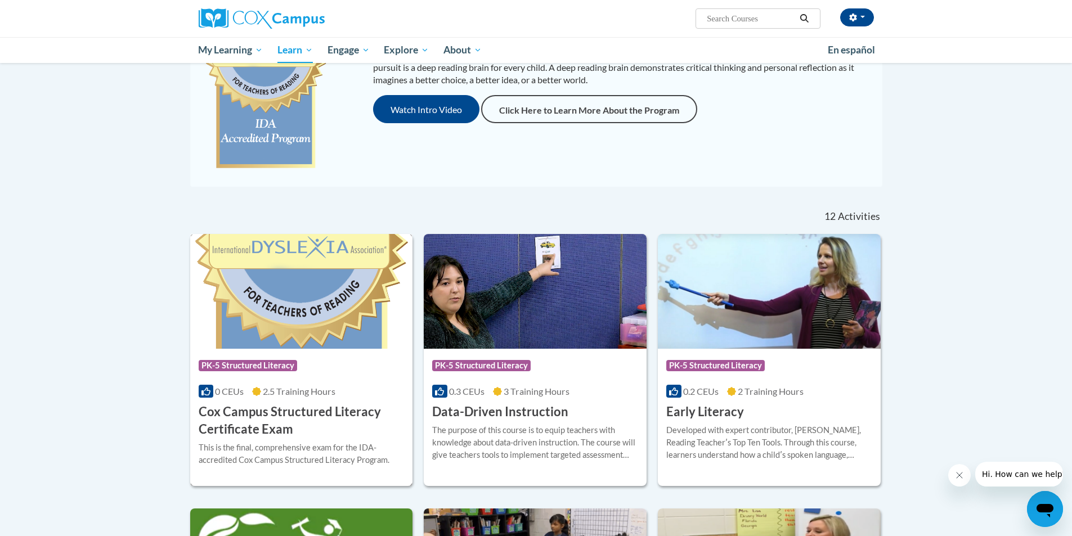
click at [361, 273] on img at bounding box center [301, 291] width 223 height 115
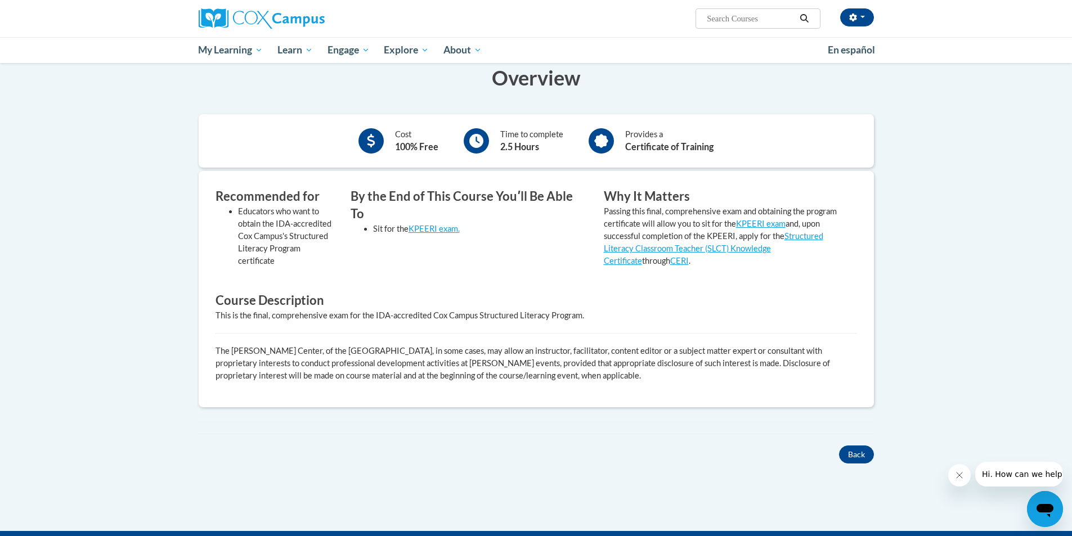
scroll to position [225, 0]
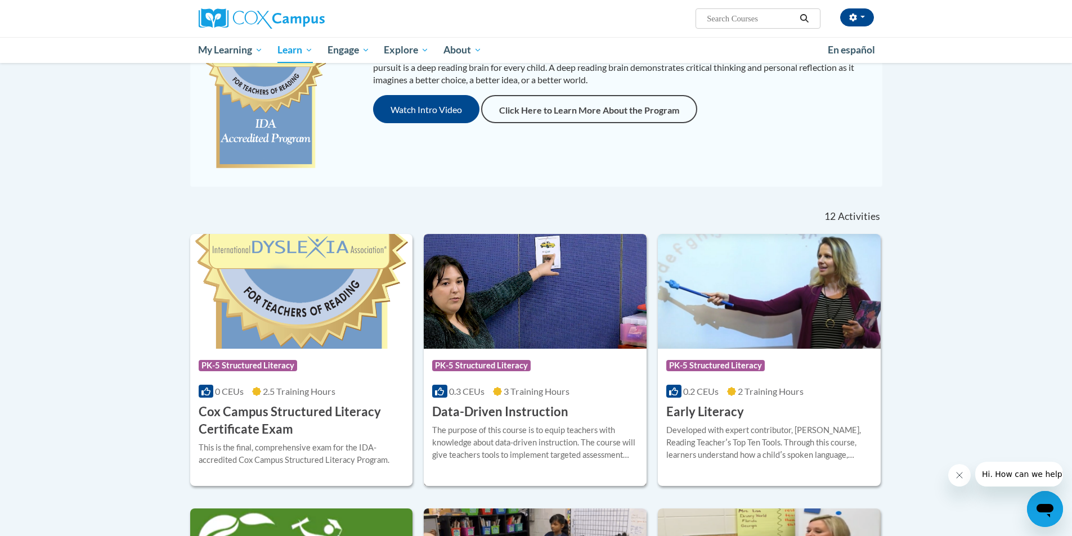
click at [575, 286] on img at bounding box center [535, 291] width 223 height 115
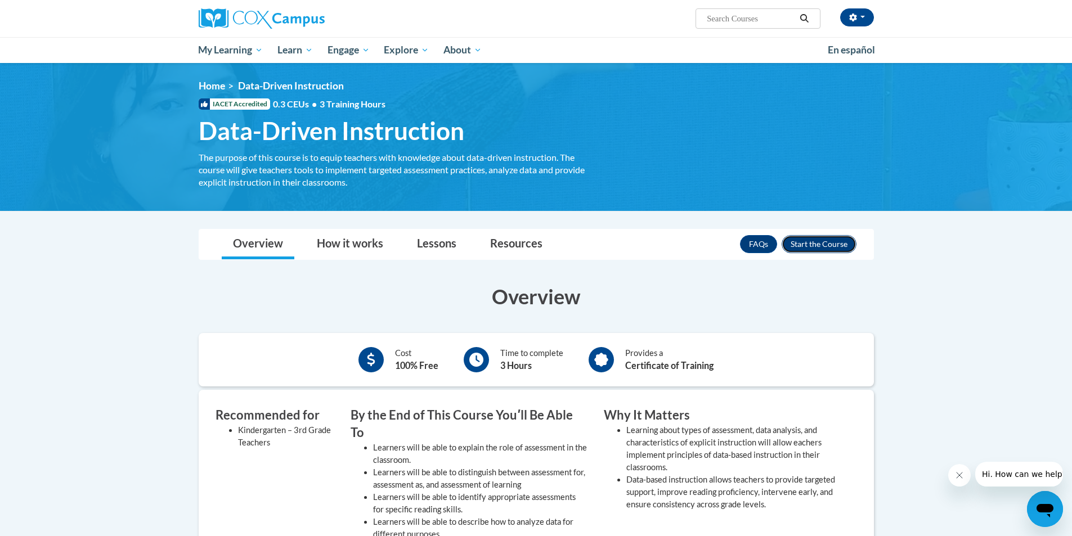
click at [835, 242] on button "Enroll" at bounding box center [818, 244] width 75 height 18
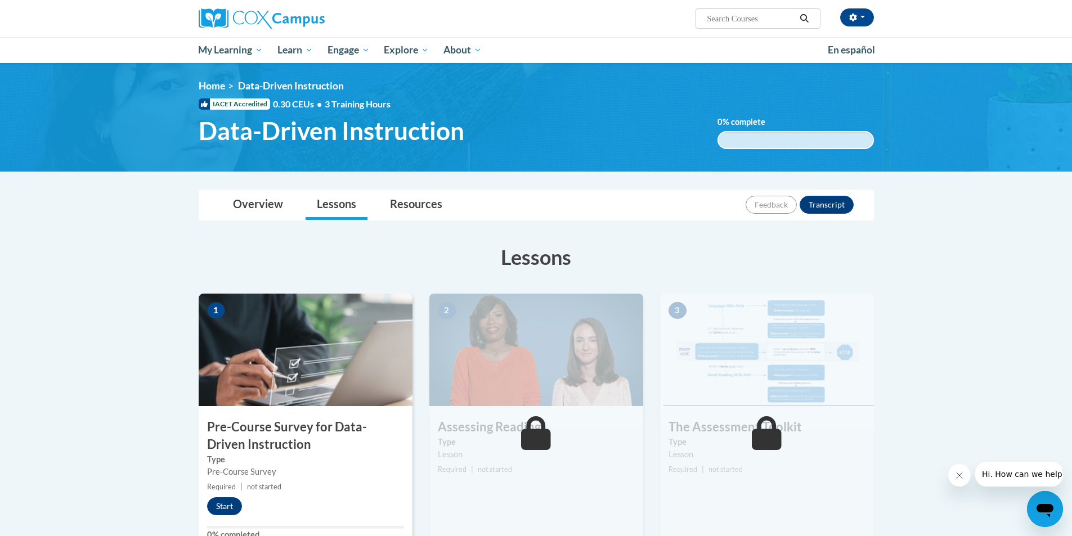
click at [321, 377] on img at bounding box center [306, 350] width 214 height 113
click at [219, 510] on button "Start" at bounding box center [224, 506] width 35 height 18
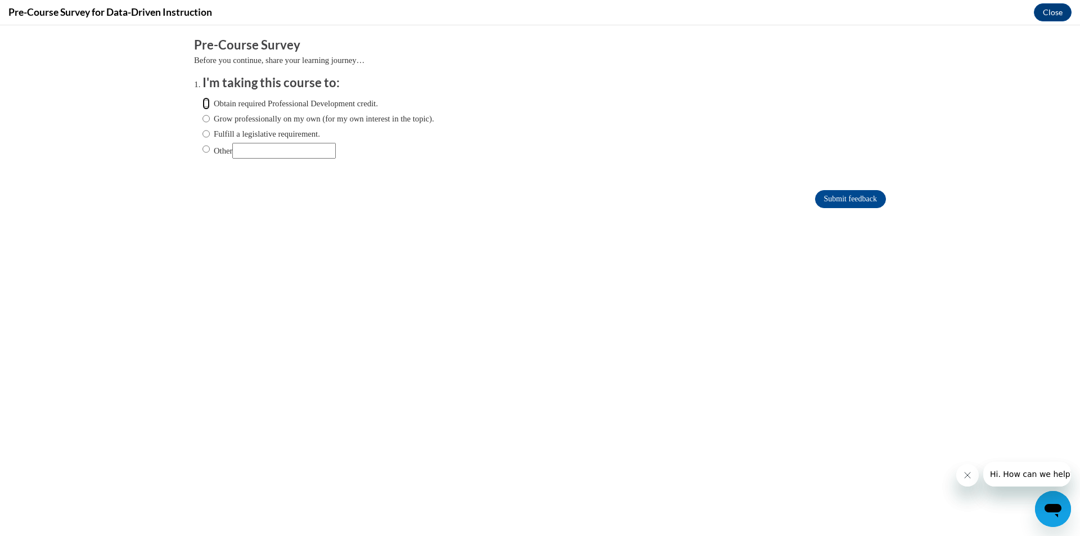
click at [203, 104] on input "Obtain required Professional Development credit." at bounding box center [206, 103] width 7 height 12
radio input "true"
click at [845, 205] on input "Submit feedback" at bounding box center [850, 199] width 71 height 18
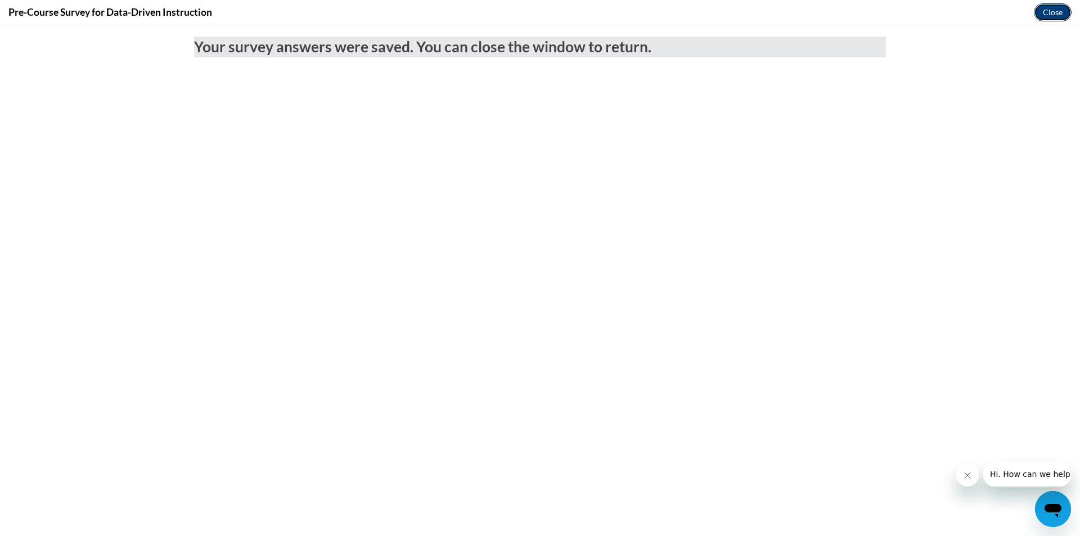
click at [1045, 14] on button "Close" at bounding box center [1053, 12] width 38 height 18
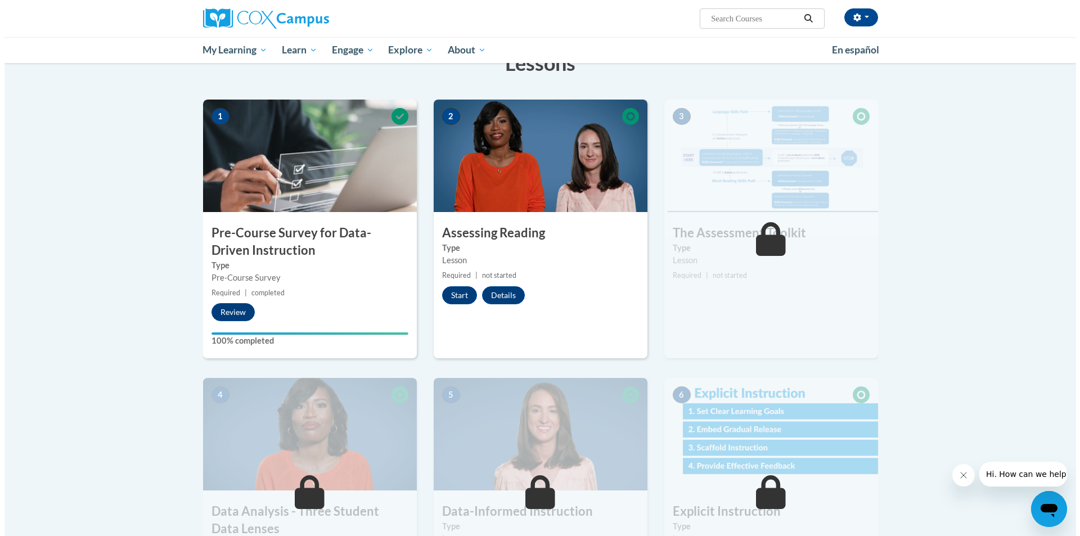
scroll to position [169, 0]
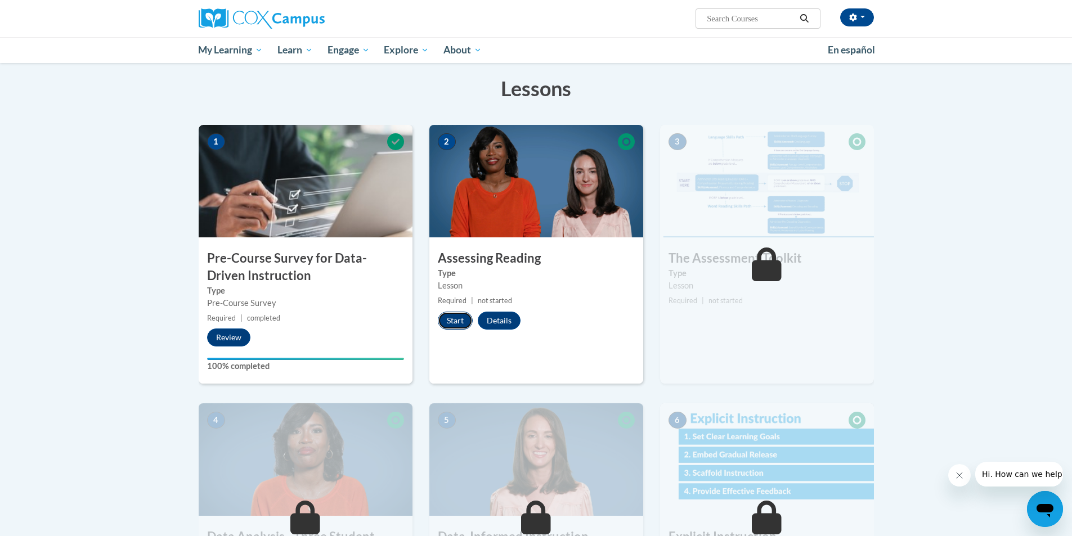
click at [465, 322] on button "Start" at bounding box center [455, 321] width 35 height 18
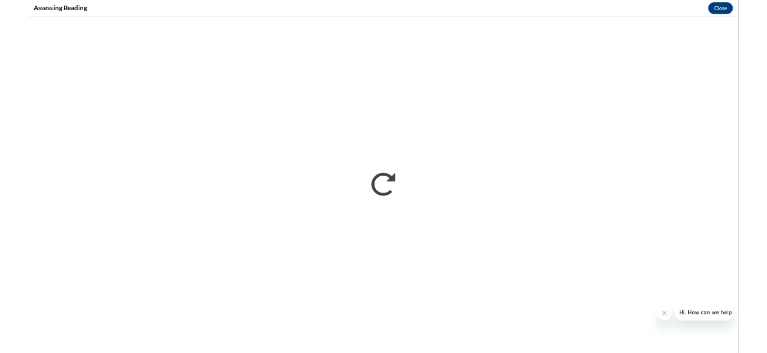
scroll to position [0, 0]
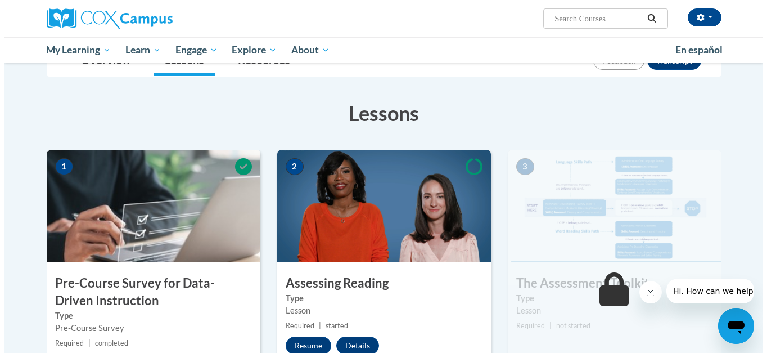
scroll to position [281, 0]
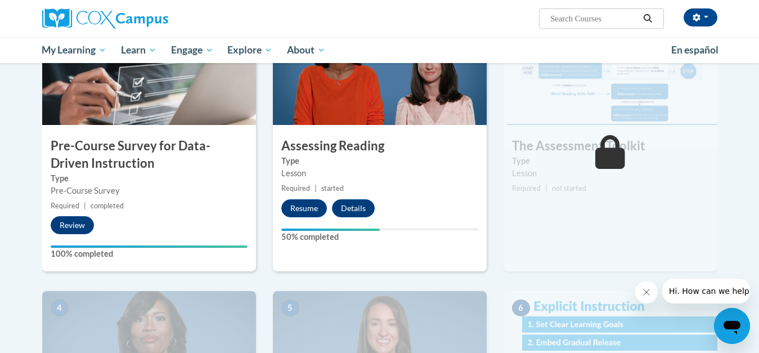
click at [398, 129] on div "2 Assessing Reading Type Lesson Required | started Resume Details Feedback 50% …" at bounding box center [380, 141] width 214 height 259
click at [379, 117] on img at bounding box center [380, 68] width 214 height 113
click at [316, 215] on button "Resume" at bounding box center [304, 208] width 46 height 18
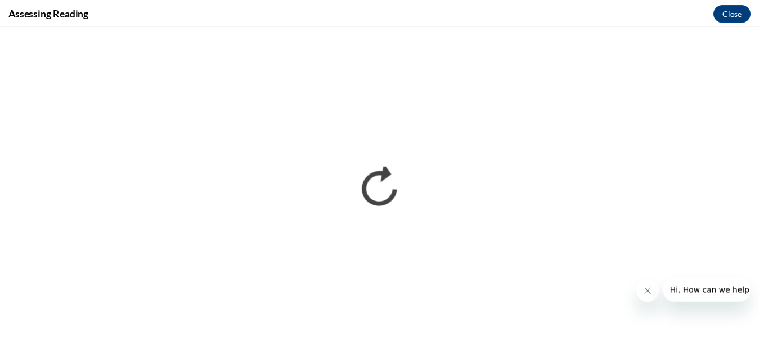
scroll to position [0, 0]
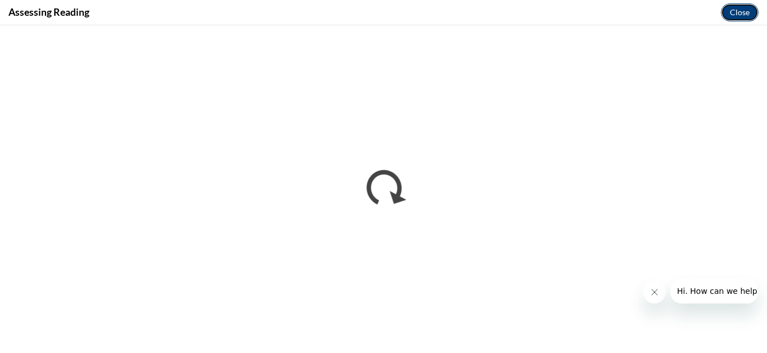
click at [746, 11] on button "Close" at bounding box center [740, 12] width 38 height 18
